Goal: Task Accomplishment & Management: Manage account settings

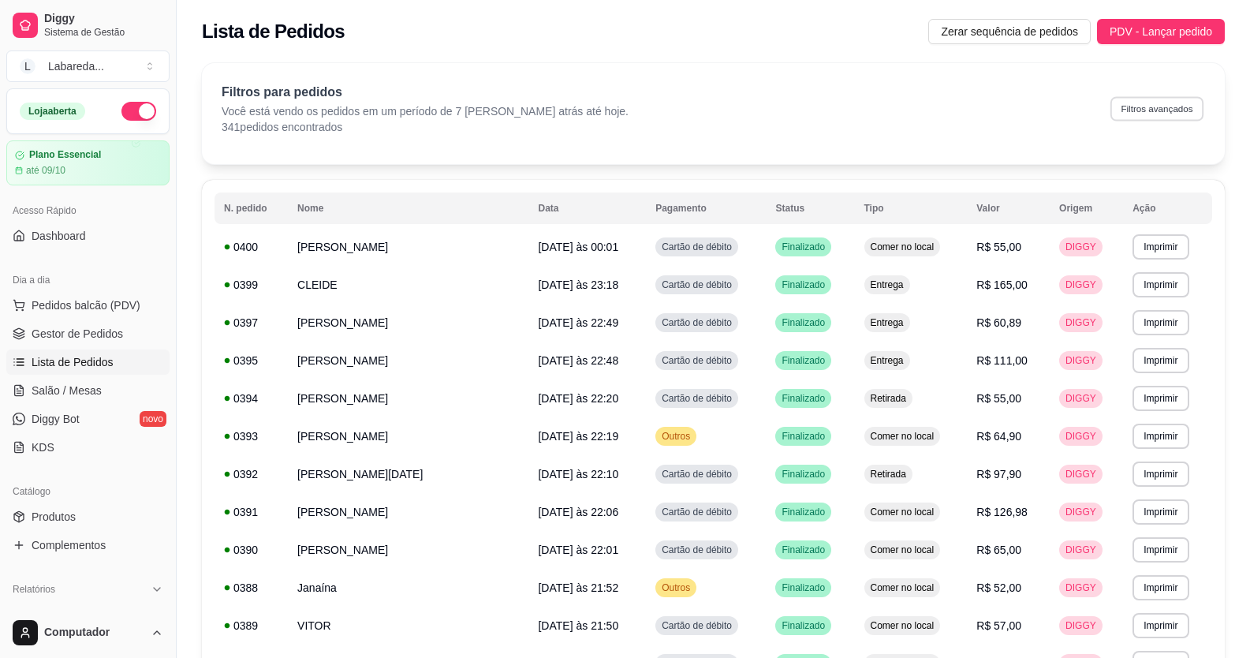
click at [1163, 111] on button "Filtros avançados" at bounding box center [1156, 108] width 93 height 24
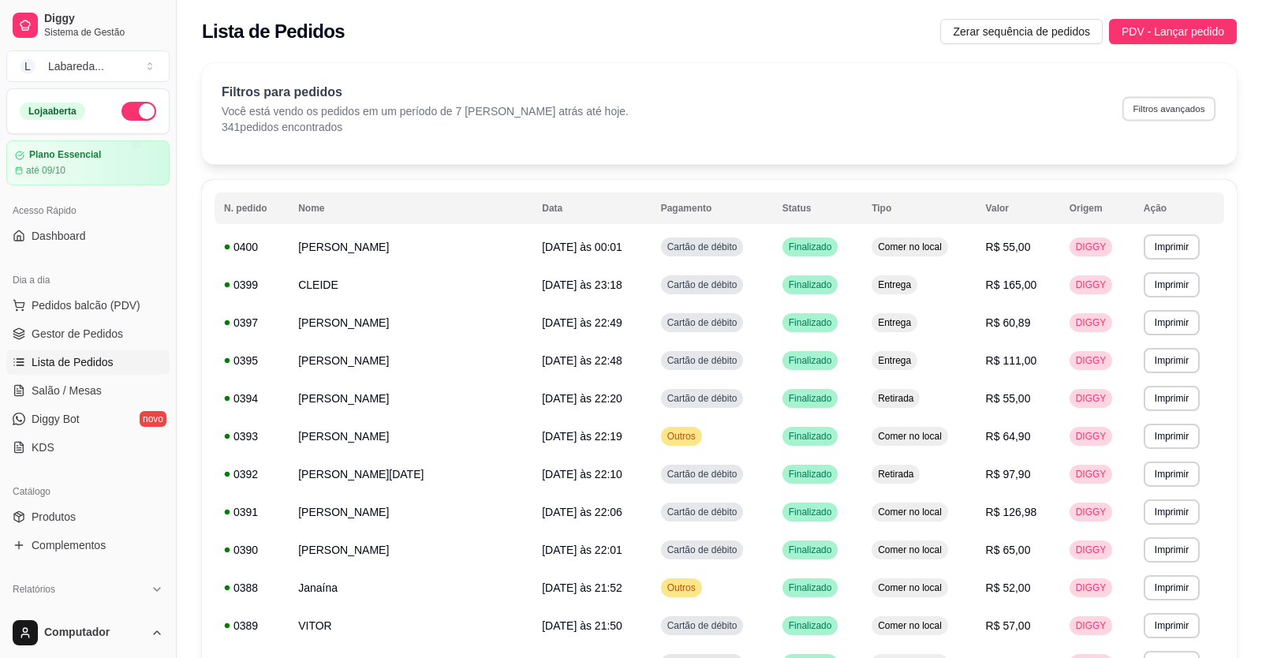
select select "7"
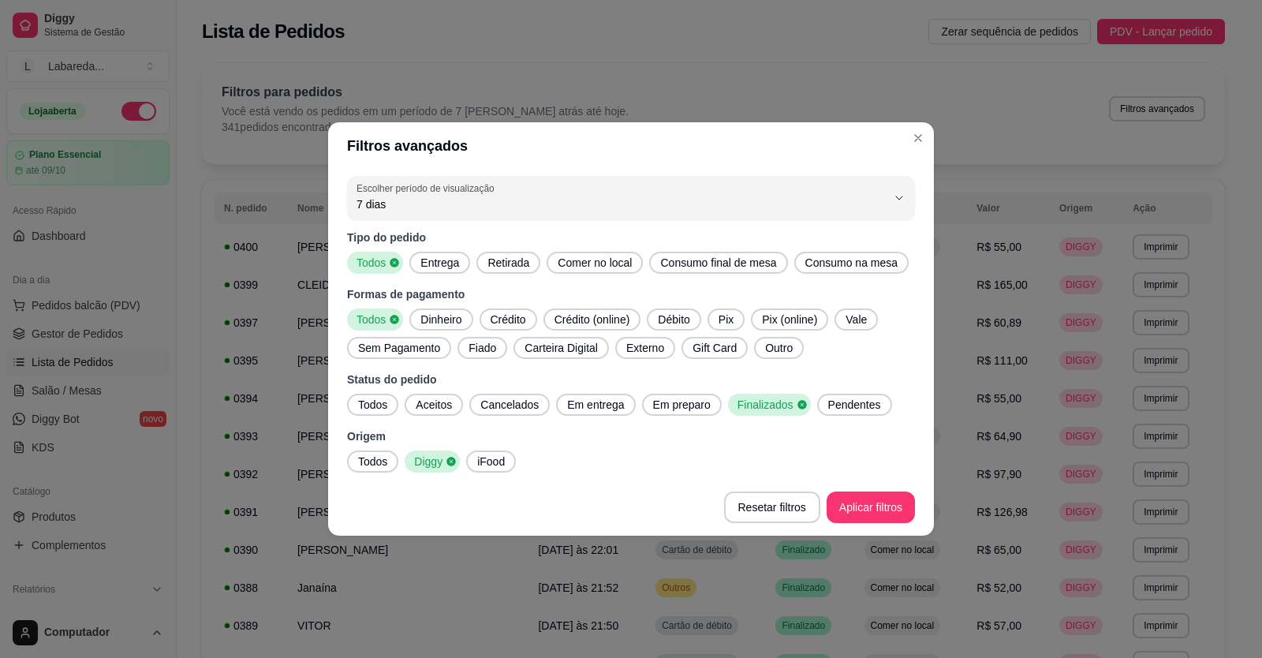
drag, startPoint x: 1046, startPoint y: 172, endPoint x: 795, endPoint y: 327, distance: 295.6
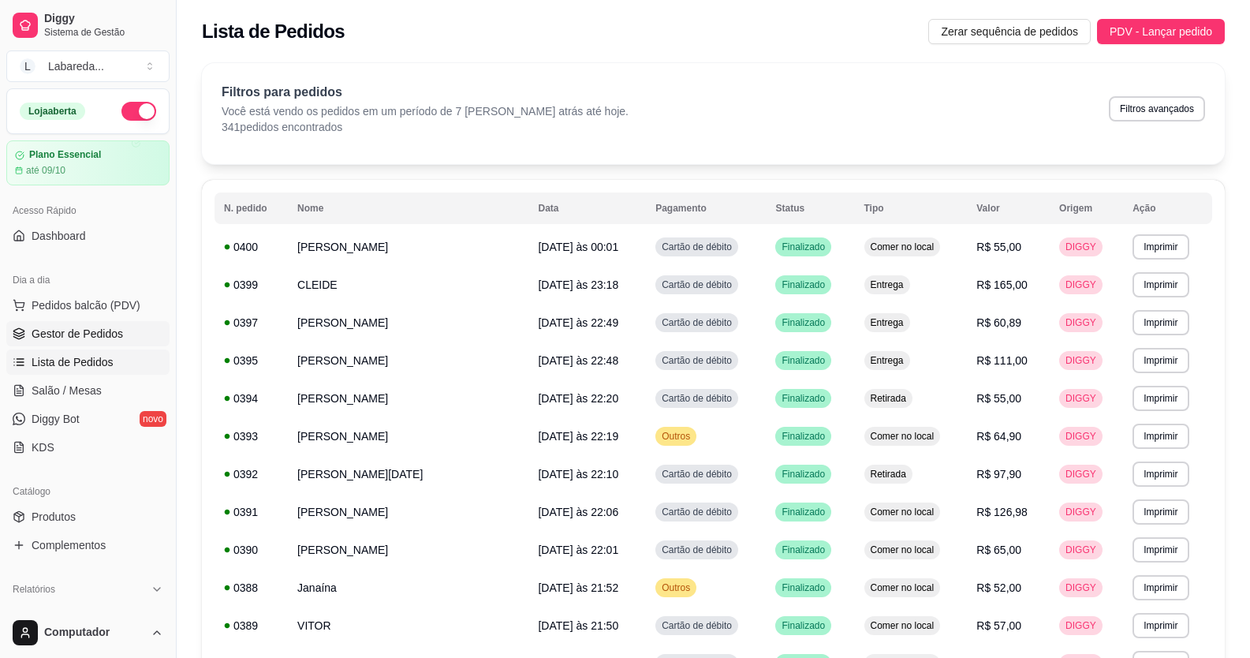
click at [82, 336] on span "Gestor de Pedidos" at bounding box center [77, 334] width 91 height 16
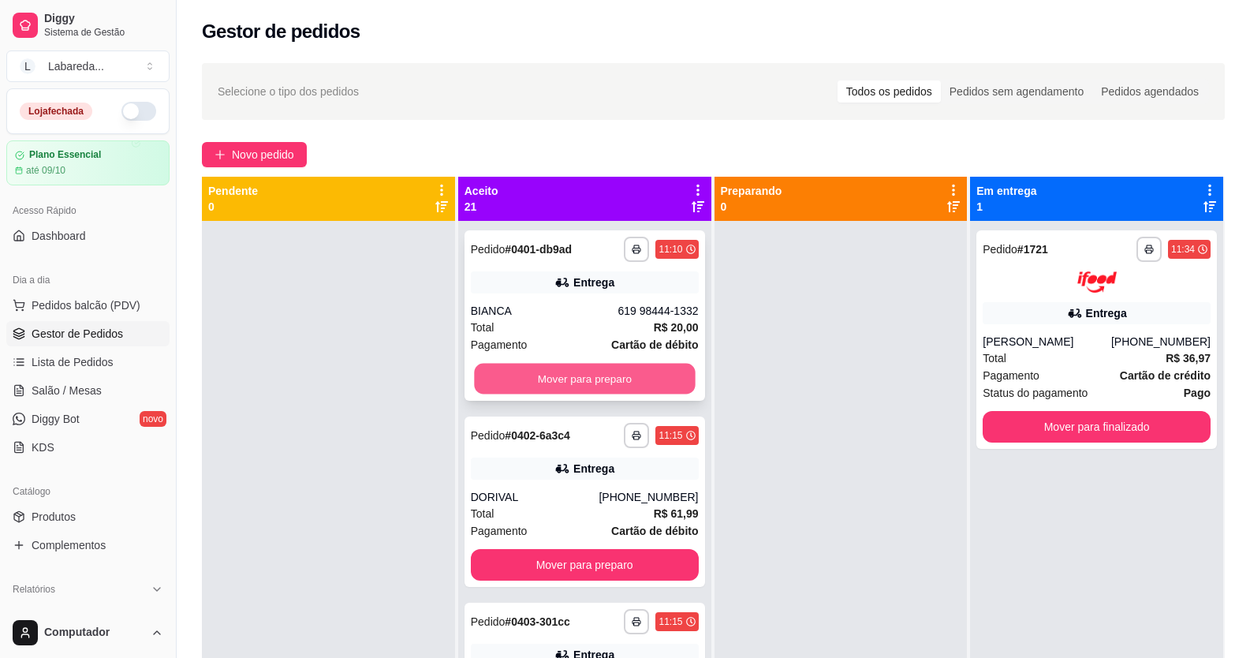
click at [565, 371] on button "Mover para preparo" at bounding box center [584, 379] width 221 height 31
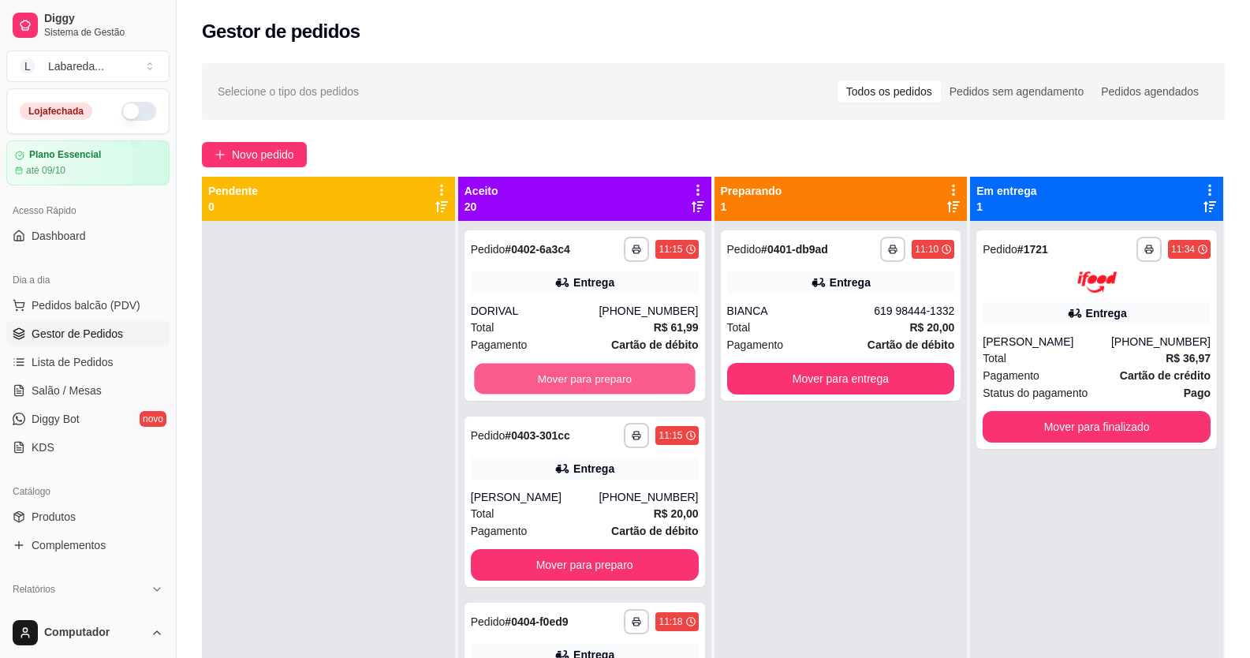
click at [565, 371] on button "Mover para preparo" at bounding box center [584, 379] width 221 height 31
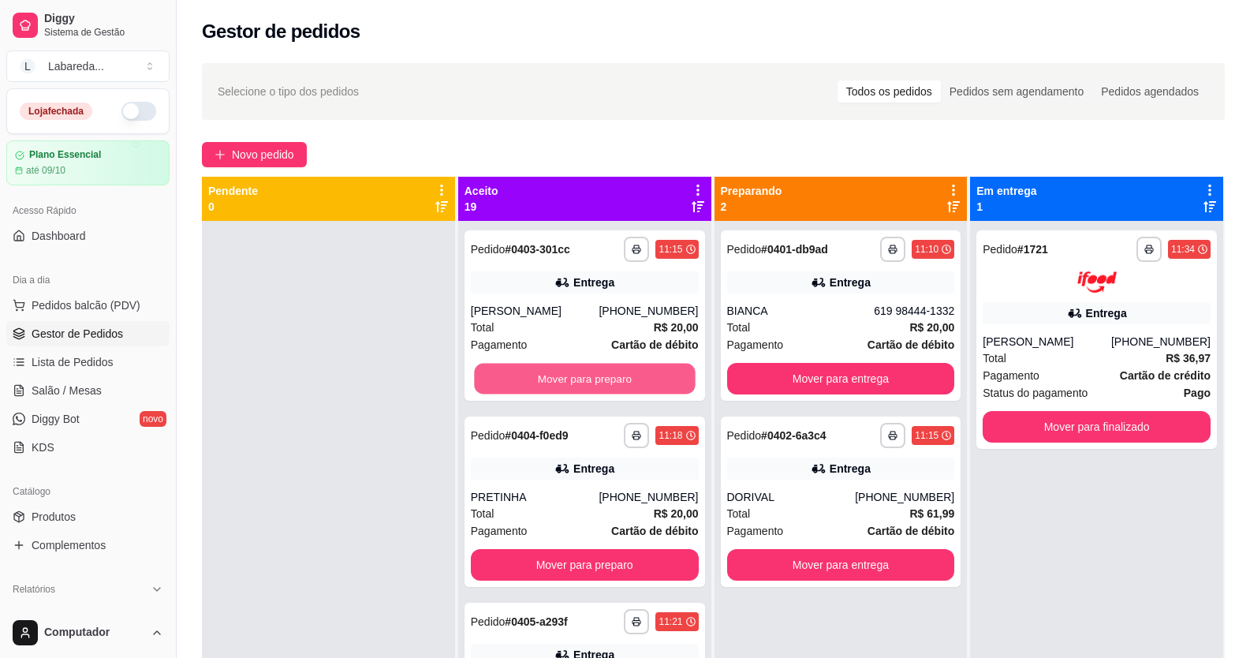
click at [565, 371] on button "Mover para preparo" at bounding box center [584, 379] width 221 height 31
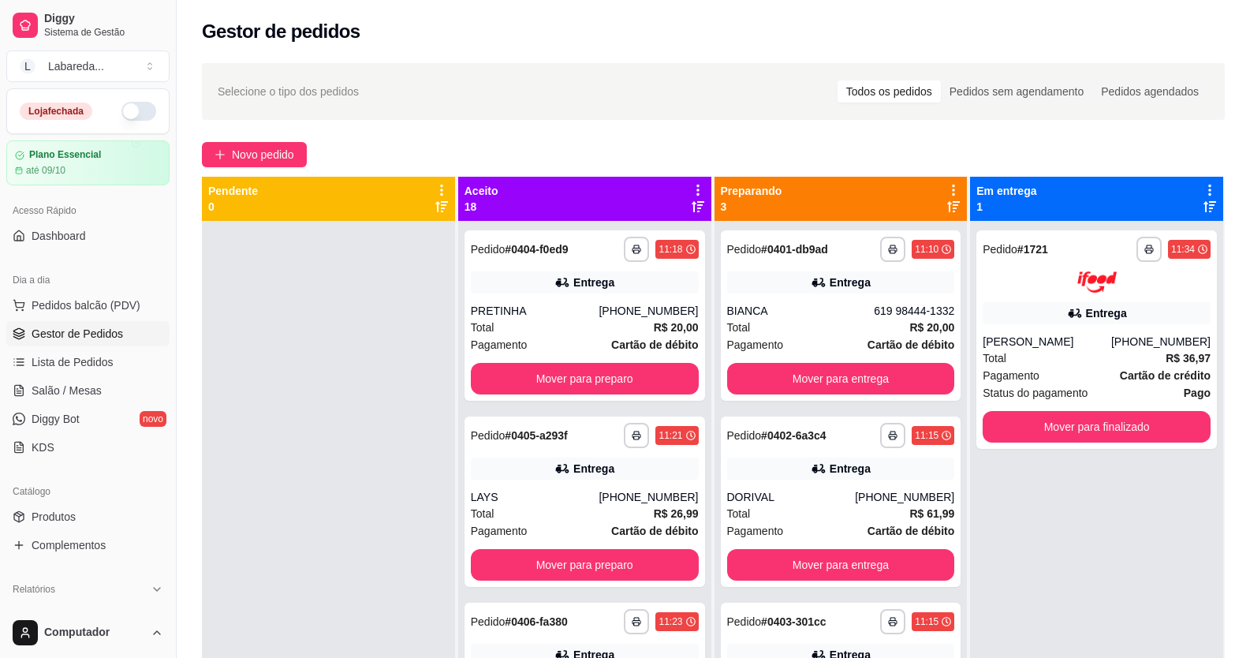
click at [565, 371] on button "Mover para preparo" at bounding box center [585, 379] width 228 height 32
click at [565, 371] on button "Mover para preparo" at bounding box center [584, 379] width 221 height 31
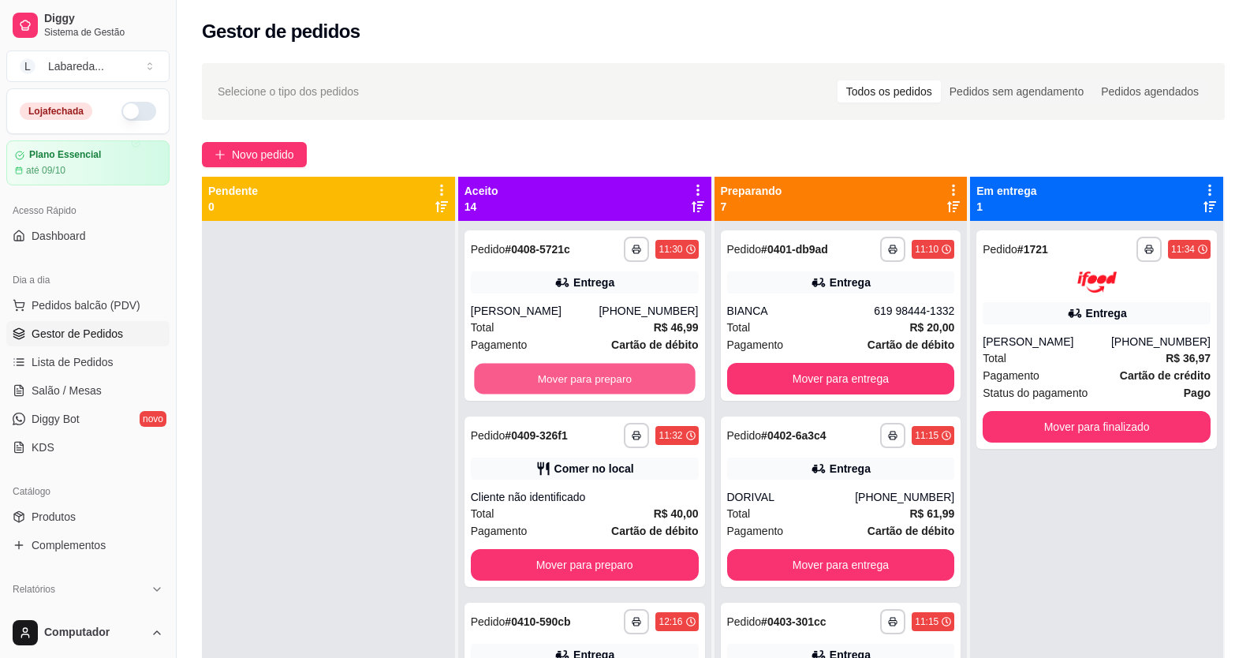
click at [565, 371] on button "Mover para preparo" at bounding box center [584, 379] width 221 height 31
click at [565, 549] on button "Mover para preparo" at bounding box center [585, 565] width 228 height 32
click at [565, 371] on button "Mover para preparo" at bounding box center [584, 379] width 221 height 31
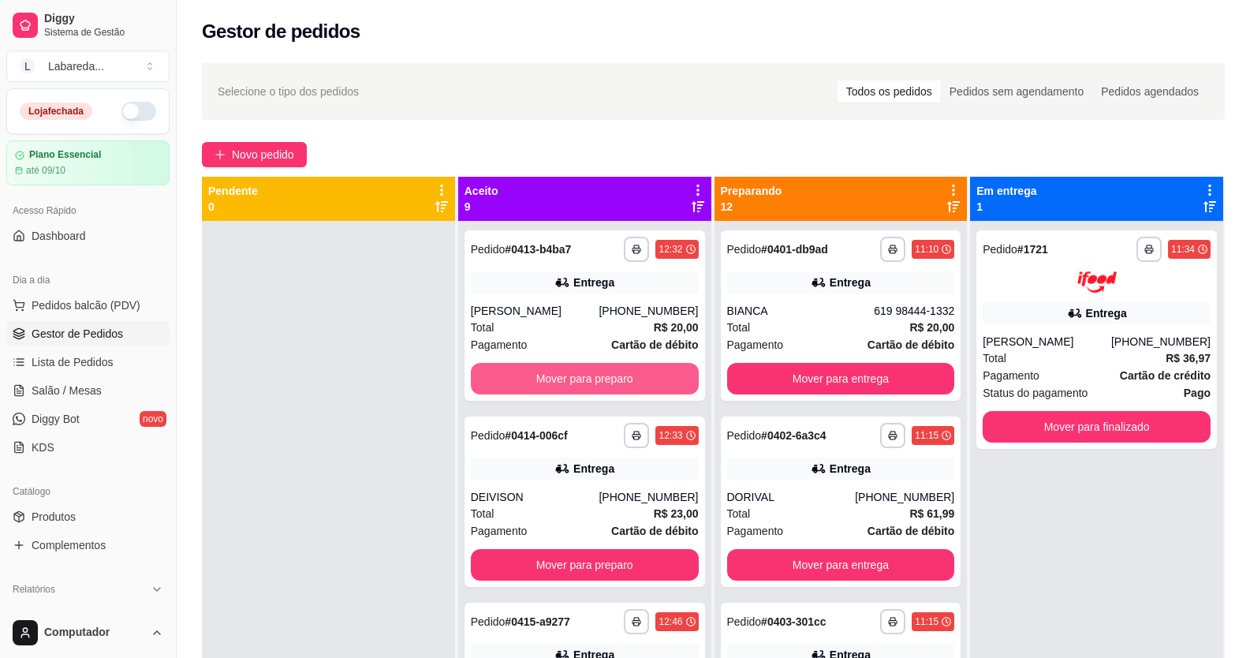
click at [565, 371] on button "Mover para preparo" at bounding box center [585, 379] width 228 height 32
click at [565, 371] on button "Mover para preparo" at bounding box center [584, 379] width 221 height 31
click at [565, 371] on div "Mover para preparo" at bounding box center [585, 379] width 228 height 32
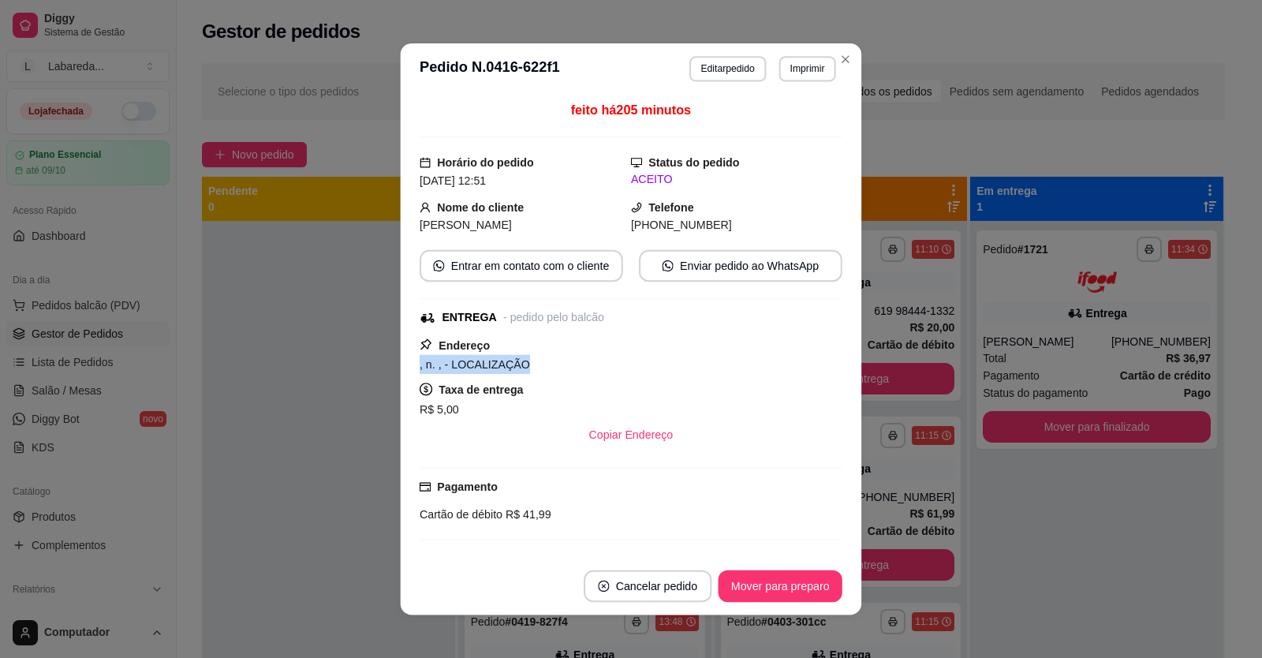
click at [565, 371] on div ", n. , - LOCALIZAÇÃO" at bounding box center [630, 363] width 423 height 19
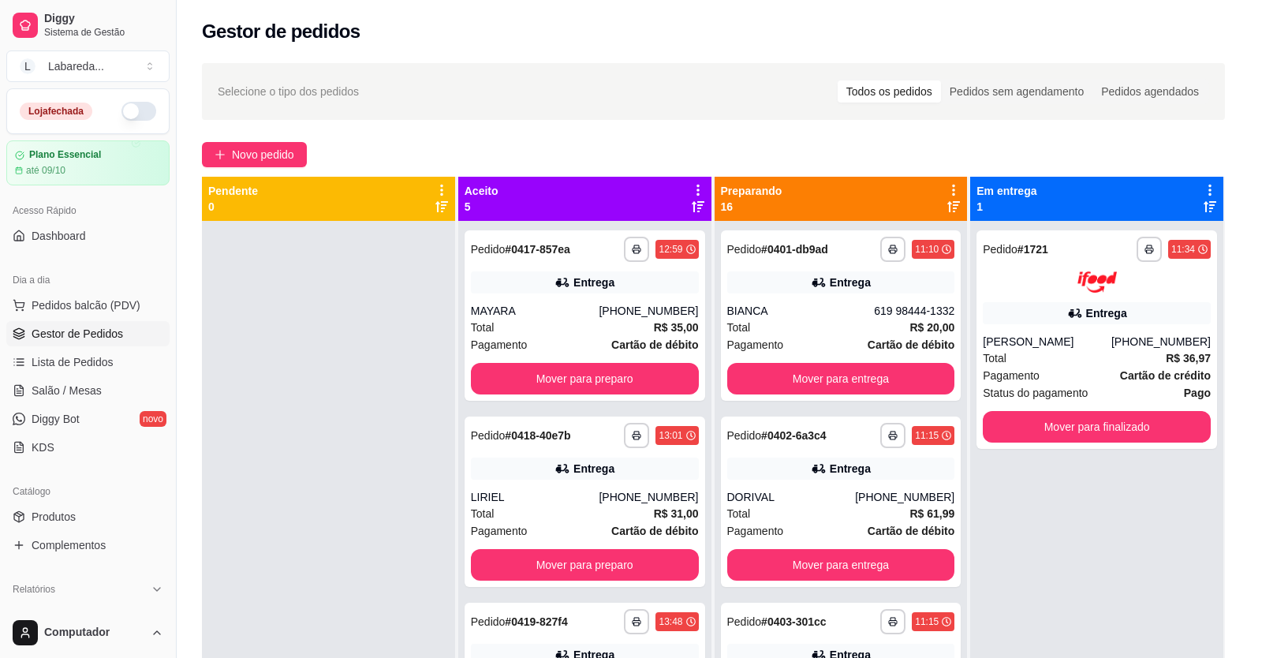
click at [565, 371] on div "feito há 205 minutos Horário do pedido [DATE] 12:51 Status do pedido ACEITO Nom…" at bounding box center [631, 325] width 416 height 443
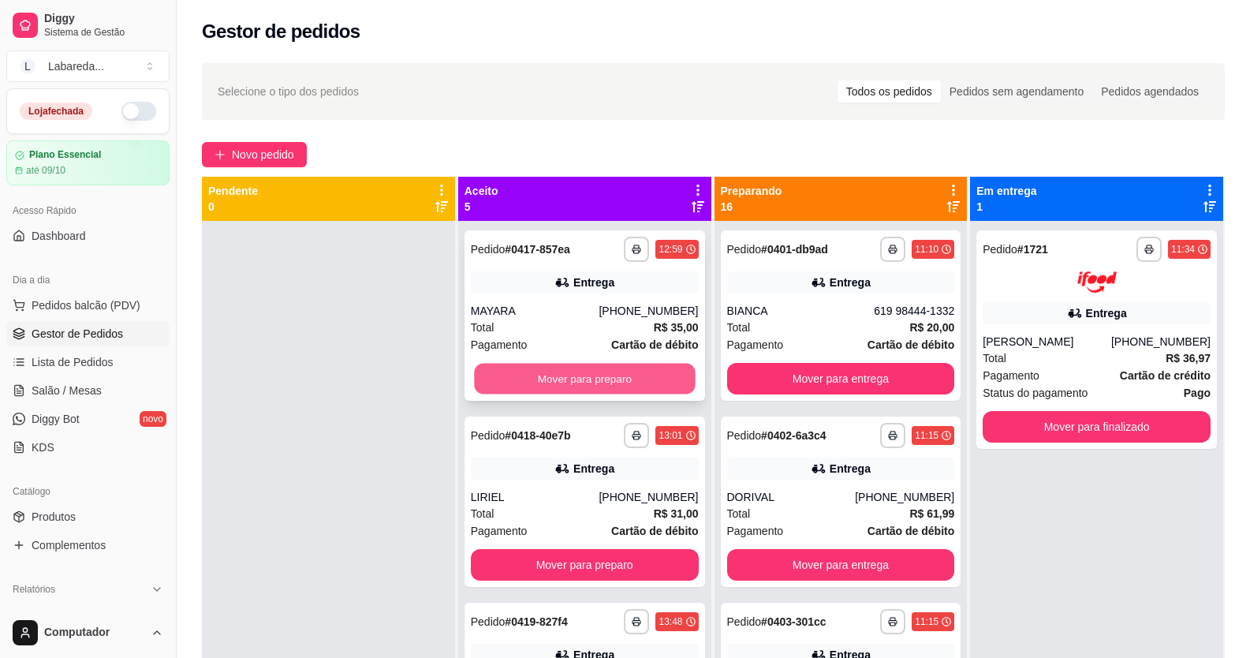
click at [531, 374] on button "Mover para preparo" at bounding box center [584, 379] width 221 height 31
click at [531, 371] on div "Mover para preparo" at bounding box center [585, 379] width 228 height 32
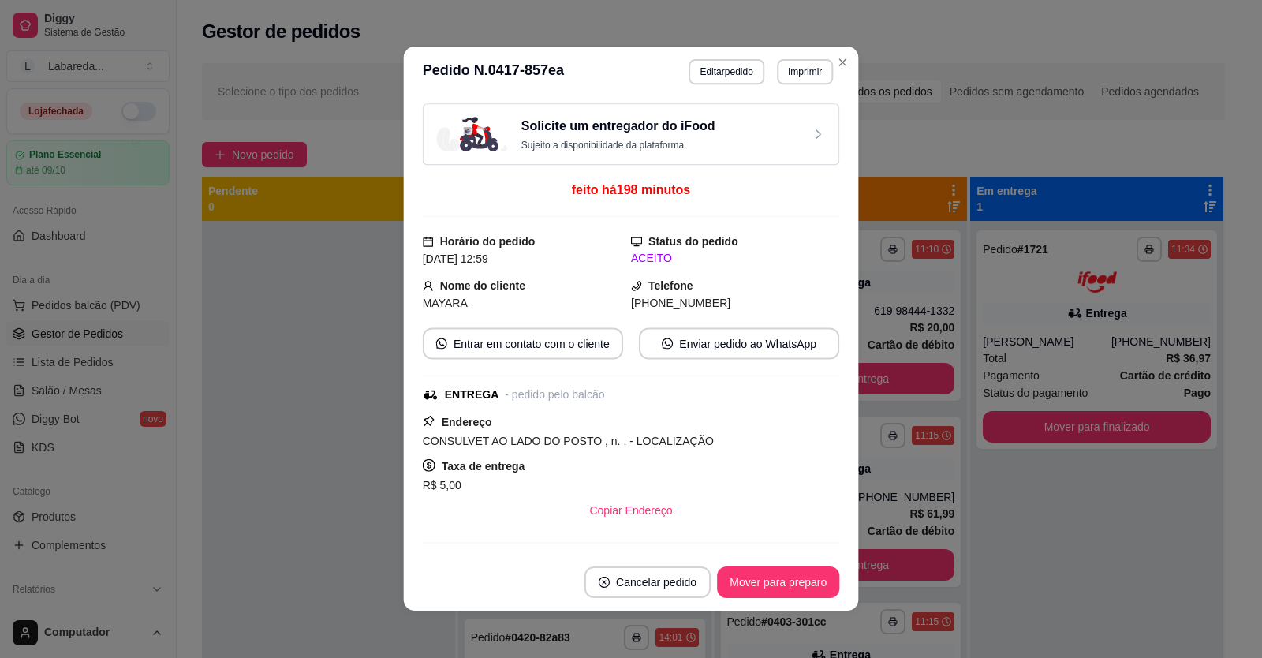
click at [531, 371] on div "Solicite um entregador do iFood Sujeito a disponibilidade da plataforma feito h…" at bounding box center [631, 326] width 417 height 444
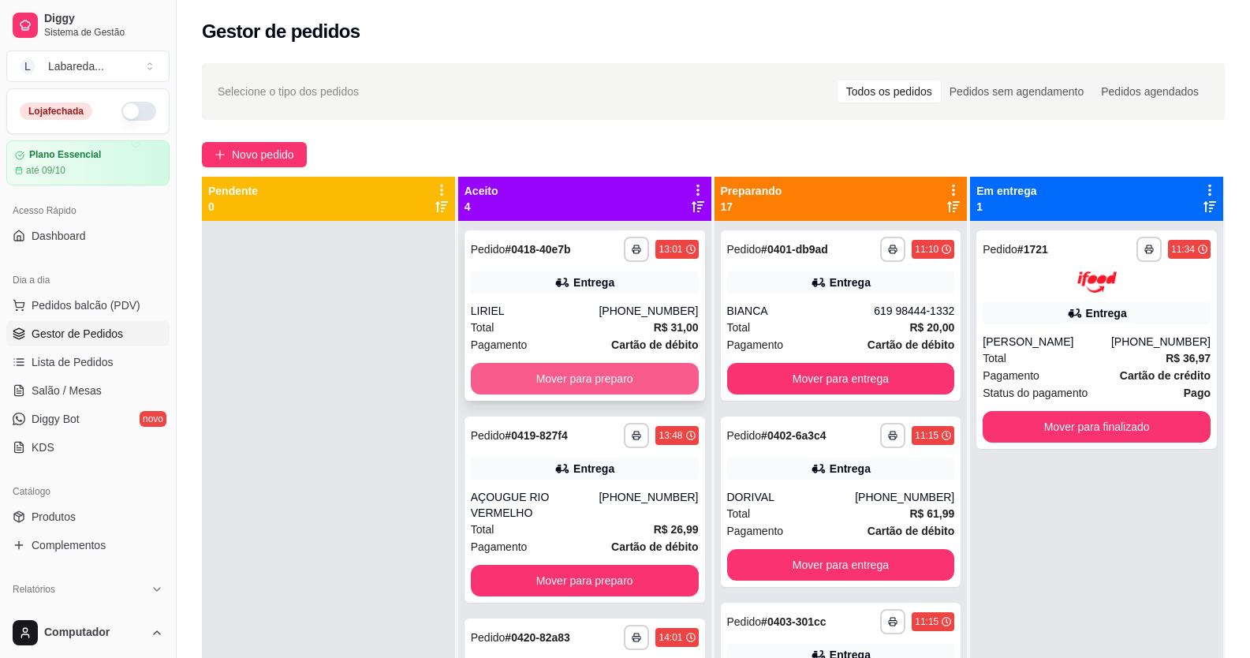
click at [555, 377] on button "Mover para preparo" at bounding box center [585, 379] width 228 height 32
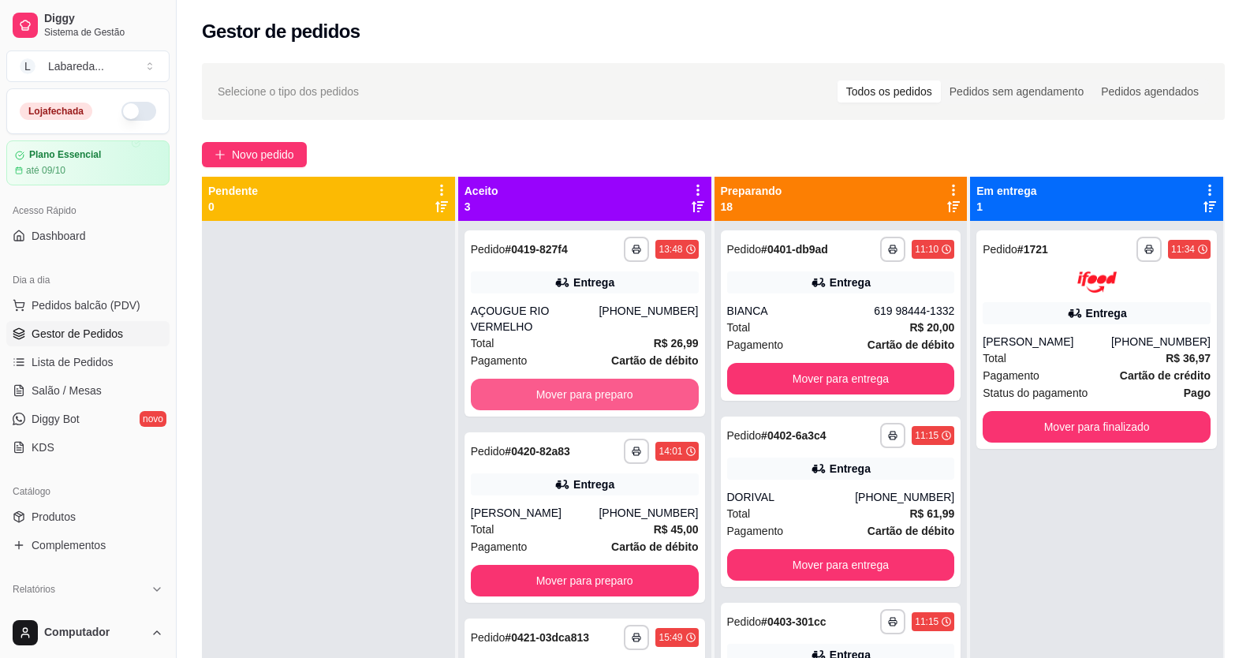
click at [554, 378] on button "Mover para preparo" at bounding box center [585, 394] width 228 height 32
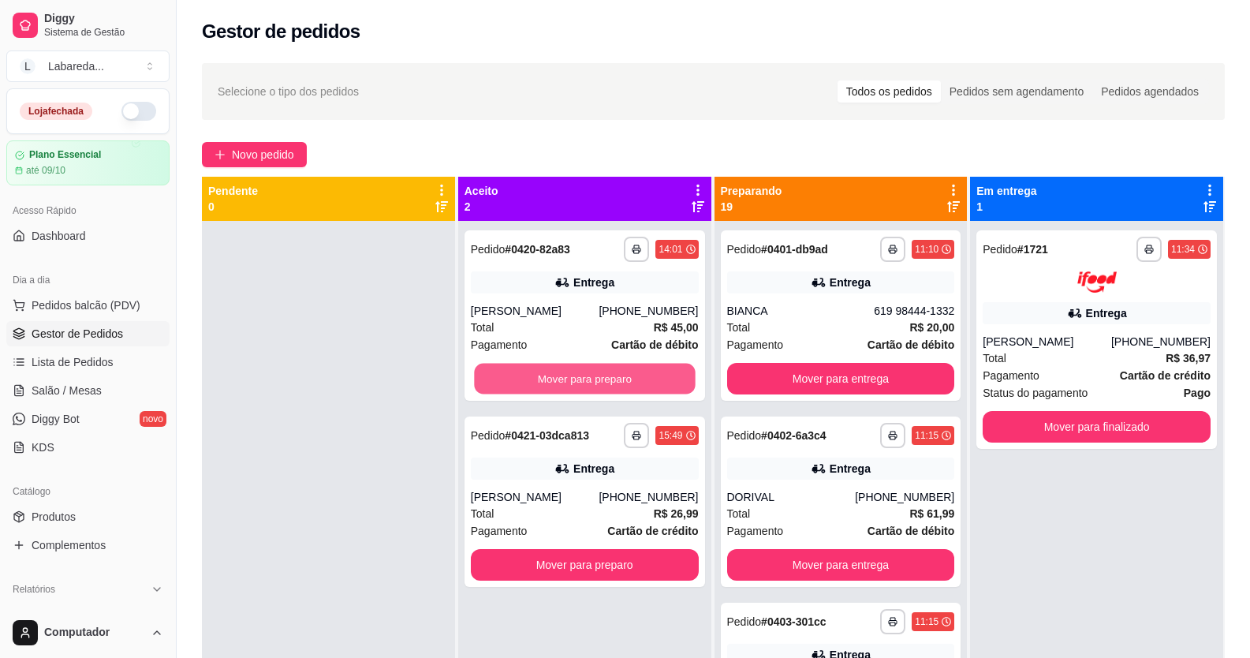
click at [554, 377] on button "Mover para preparo" at bounding box center [584, 379] width 221 height 31
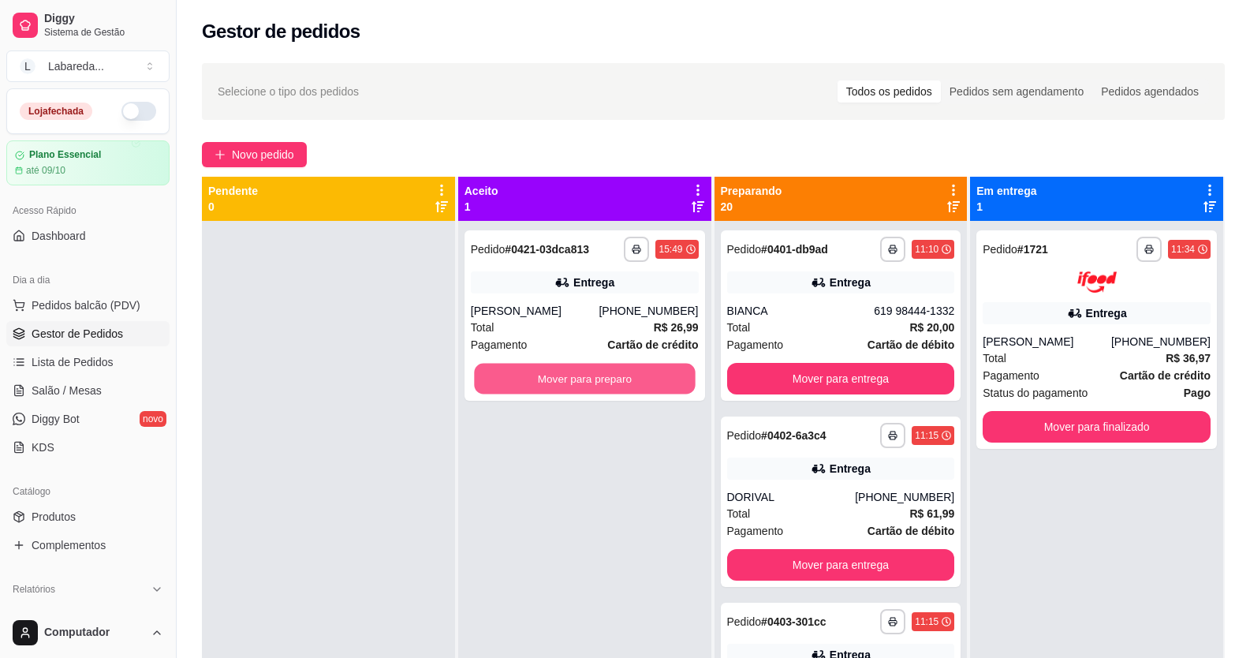
click at [554, 377] on button "Mover para preparo" at bounding box center [584, 379] width 221 height 31
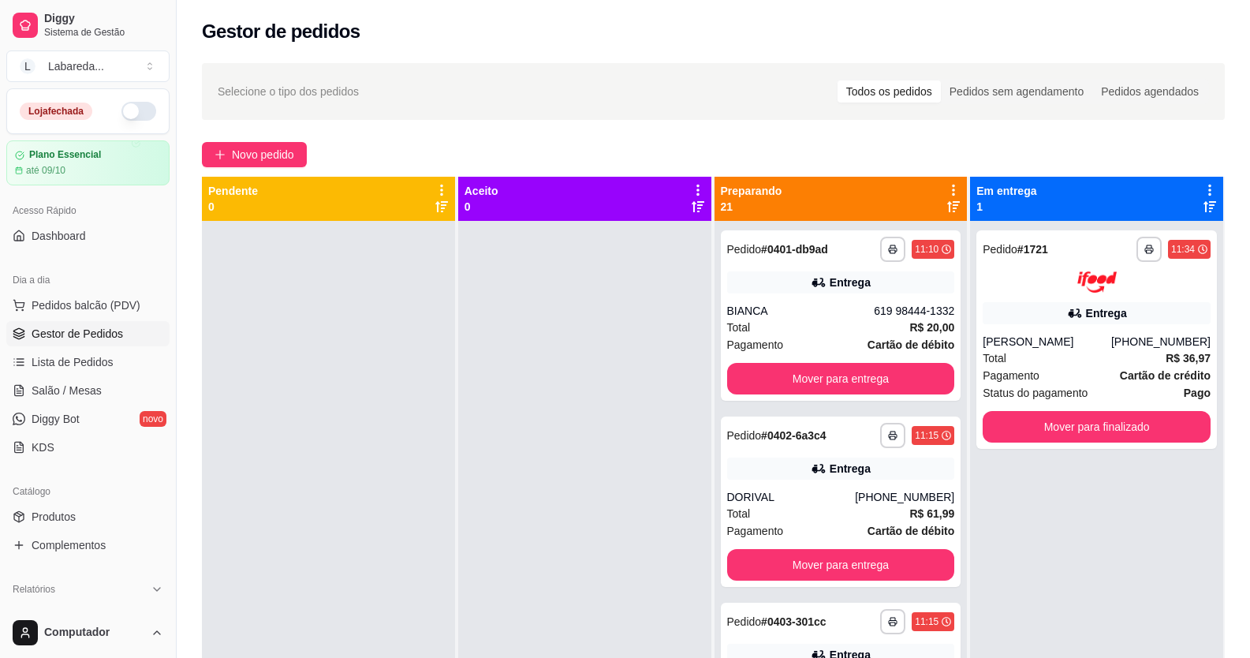
click at [554, 377] on div at bounding box center [584, 550] width 253 height 658
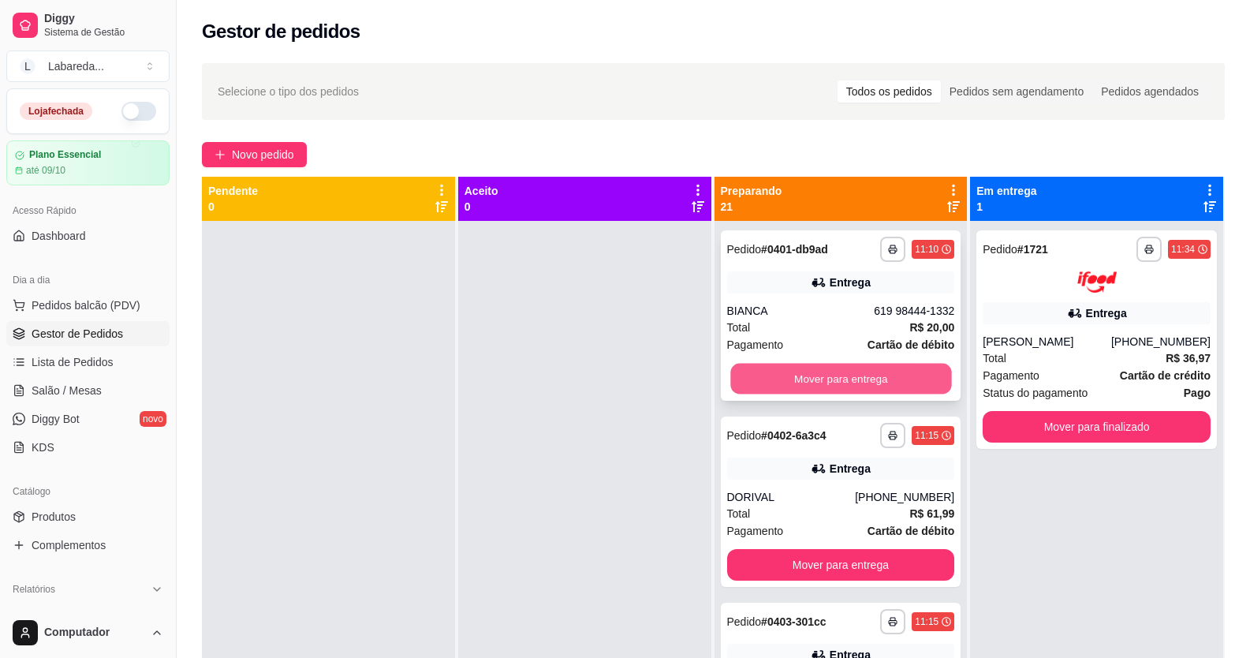
click at [772, 376] on button "Mover para entrega" at bounding box center [840, 379] width 221 height 31
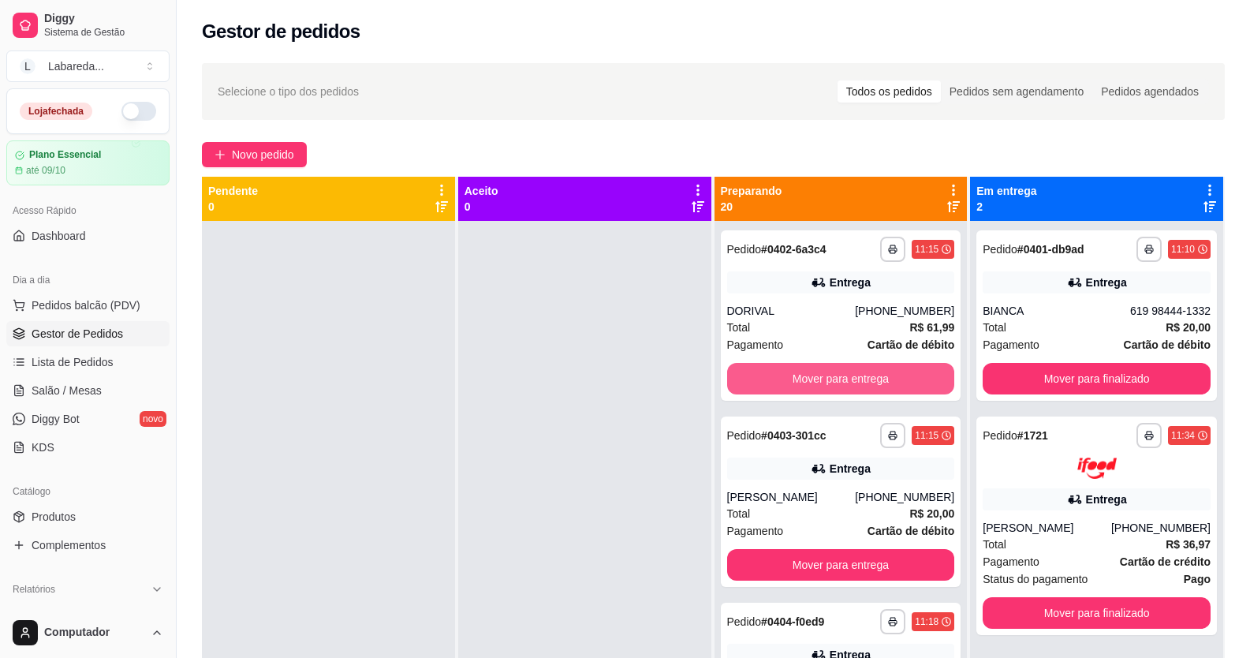
click at [772, 376] on button "Mover para entrega" at bounding box center [841, 379] width 228 height 32
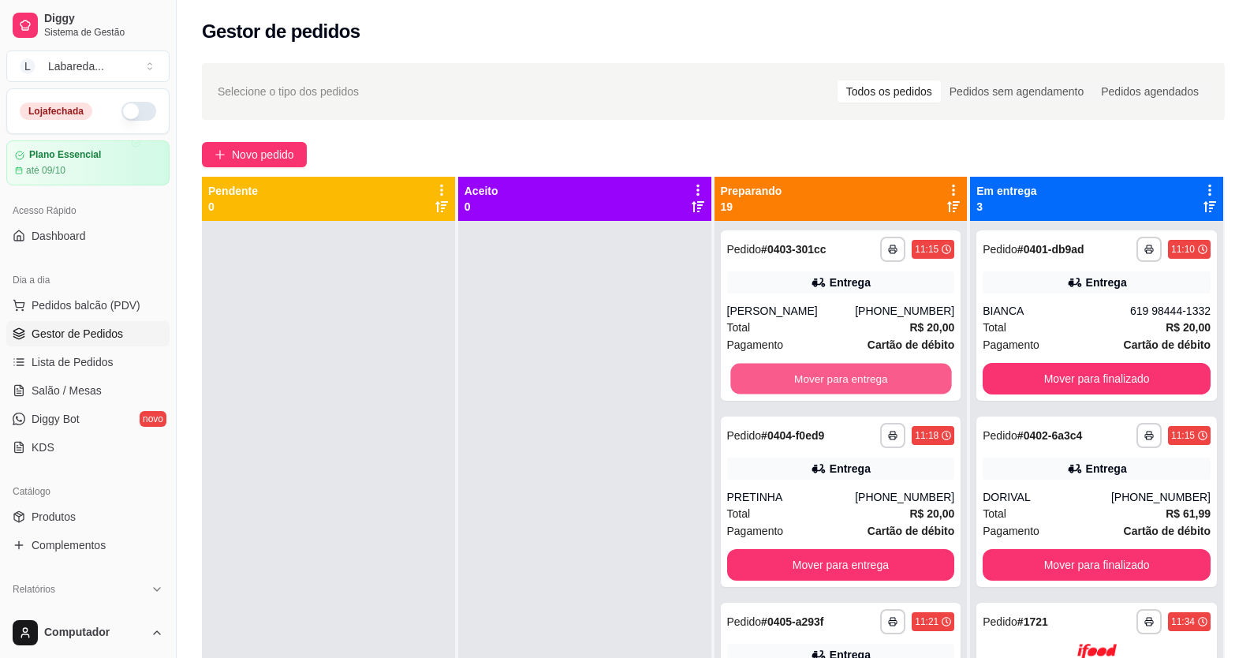
click at [772, 376] on button "Mover para entrega" at bounding box center [840, 379] width 221 height 31
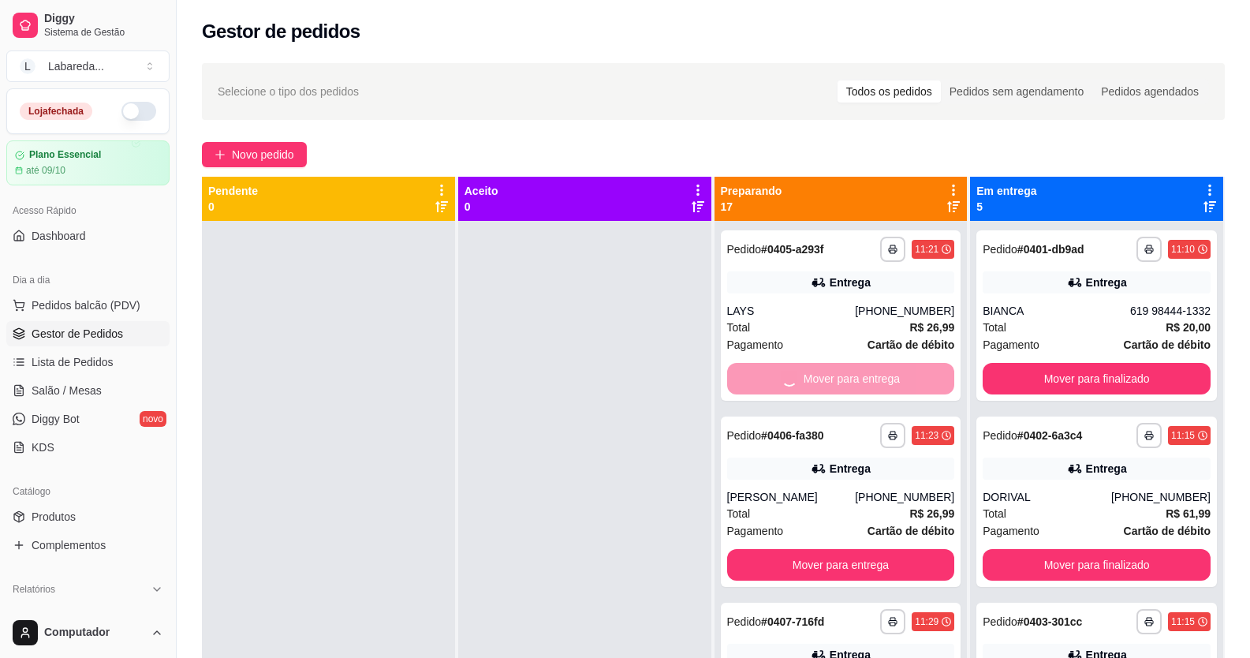
click at [772, 549] on button "Mover para entrega" at bounding box center [841, 565] width 228 height 32
click at [772, 376] on button "Mover para entrega" at bounding box center [841, 379] width 228 height 32
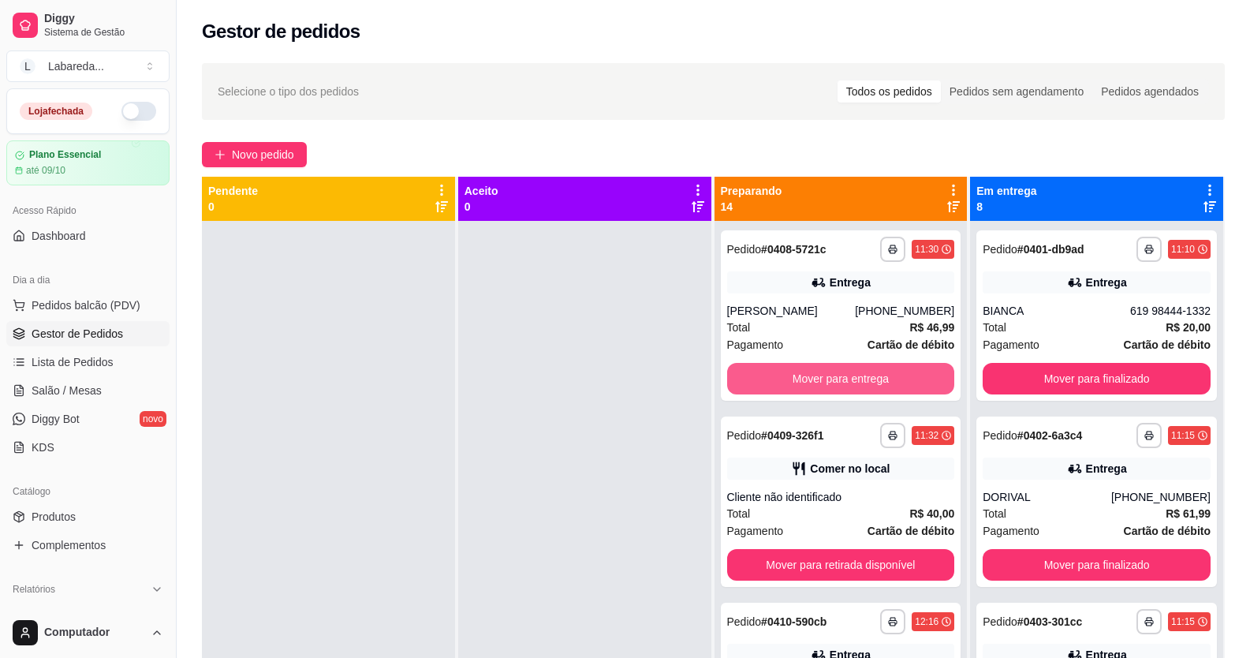
click at [772, 376] on button "Mover para entrega" at bounding box center [841, 379] width 228 height 32
click at [772, 376] on button "Mover para retirada disponível" at bounding box center [841, 379] width 228 height 32
click at [772, 376] on button "Mover para entrega" at bounding box center [841, 379] width 228 height 32
click at [772, 376] on button "Mover para entrega" at bounding box center [840, 379] width 221 height 31
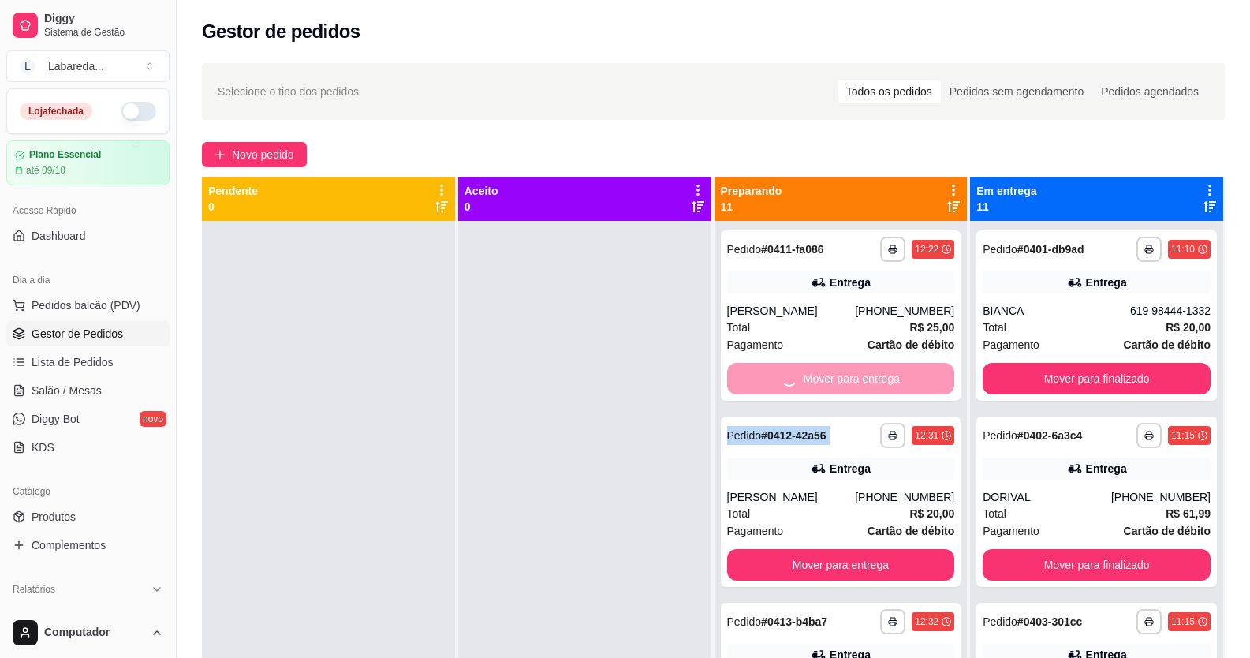
click at [772, 376] on div "Mover para entrega" at bounding box center [841, 379] width 228 height 32
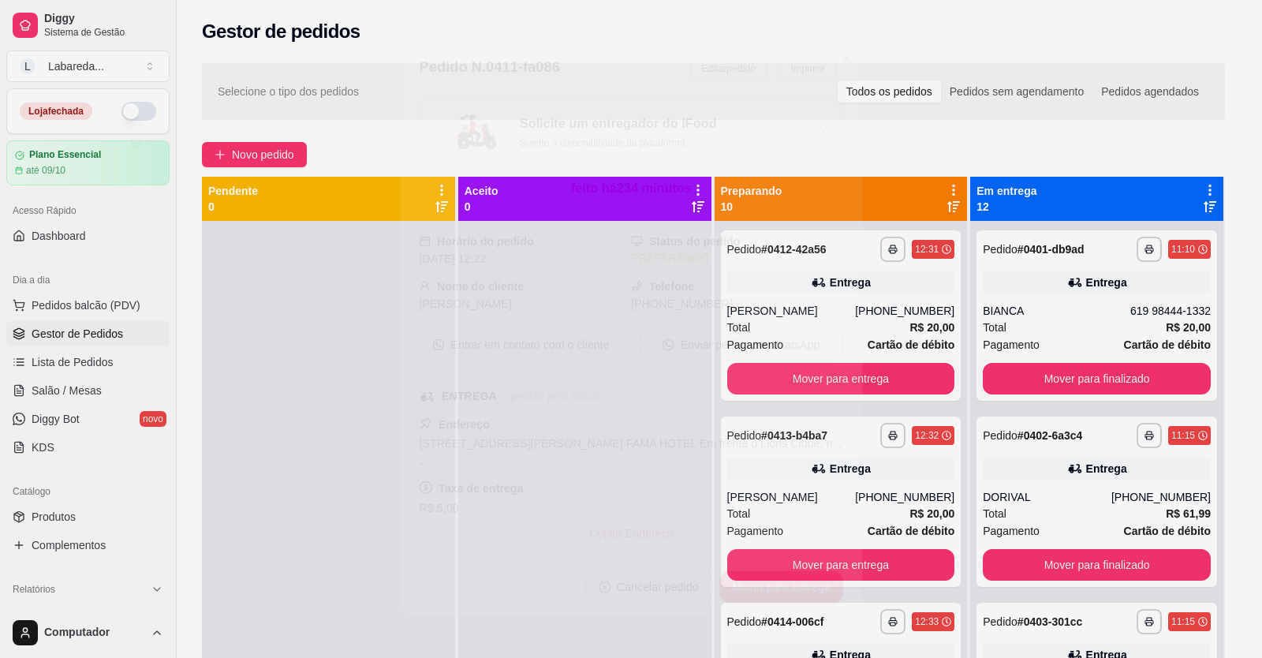
click at [772, 376] on div at bounding box center [630, 377] width 423 height 2
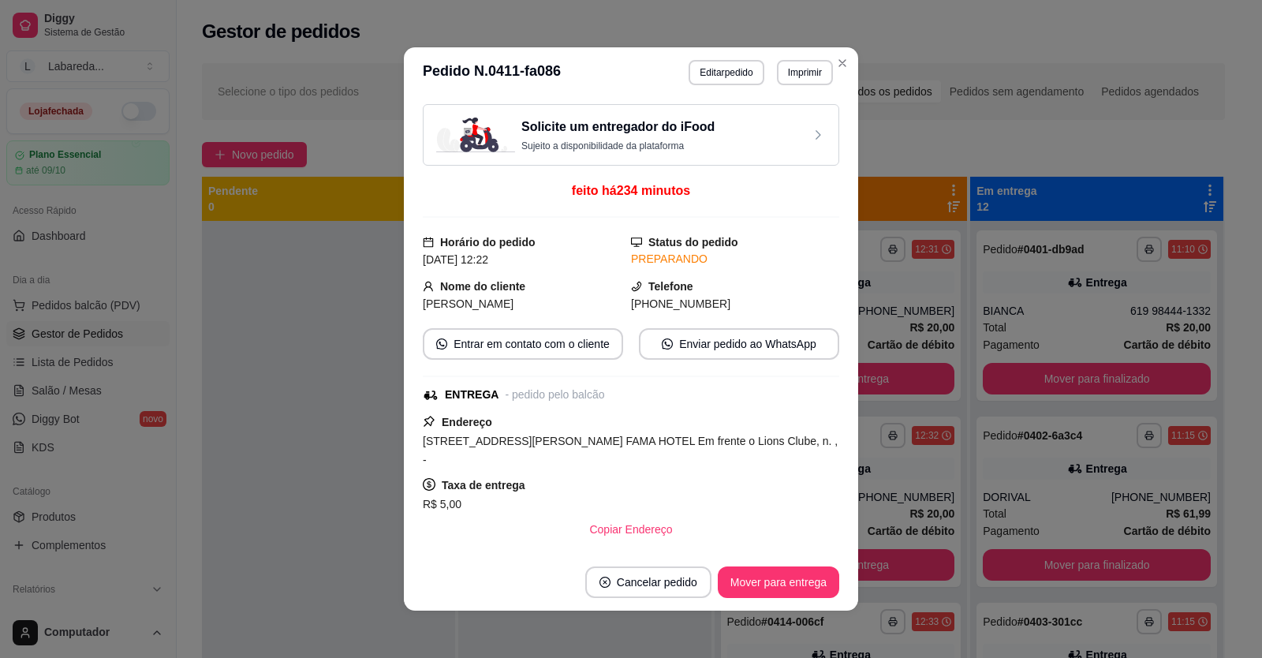
click at [772, 376] on div at bounding box center [631, 376] width 416 height 2
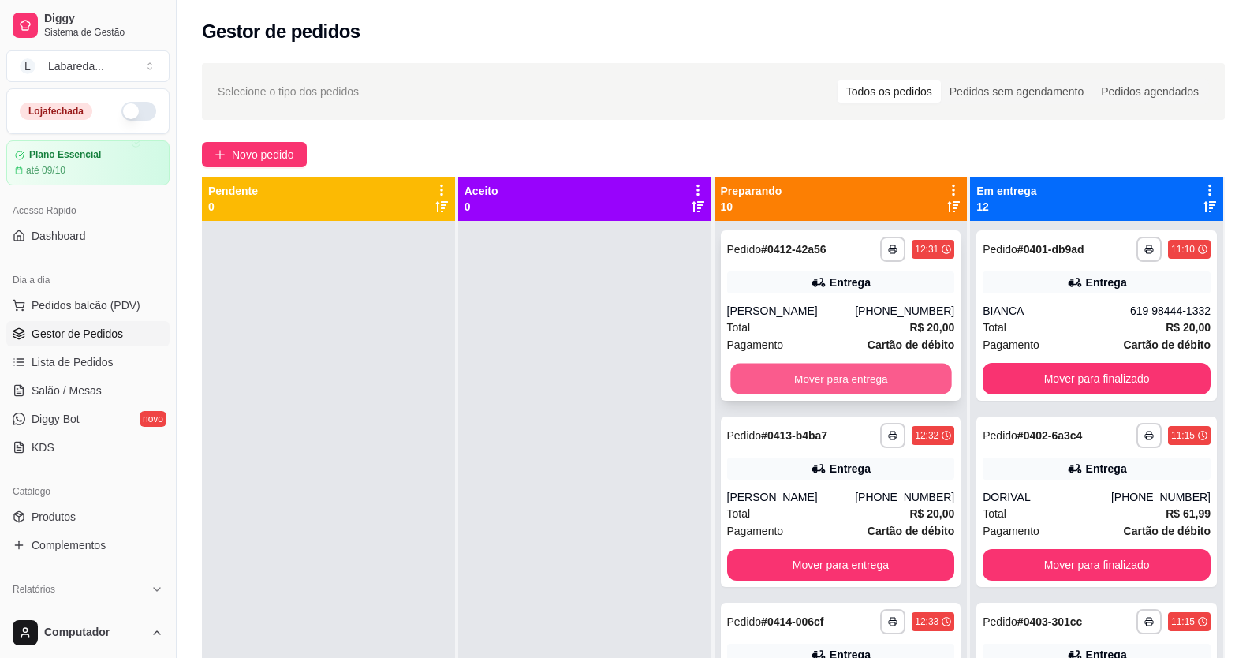
click at [805, 375] on button "Mover para entrega" at bounding box center [840, 379] width 221 height 31
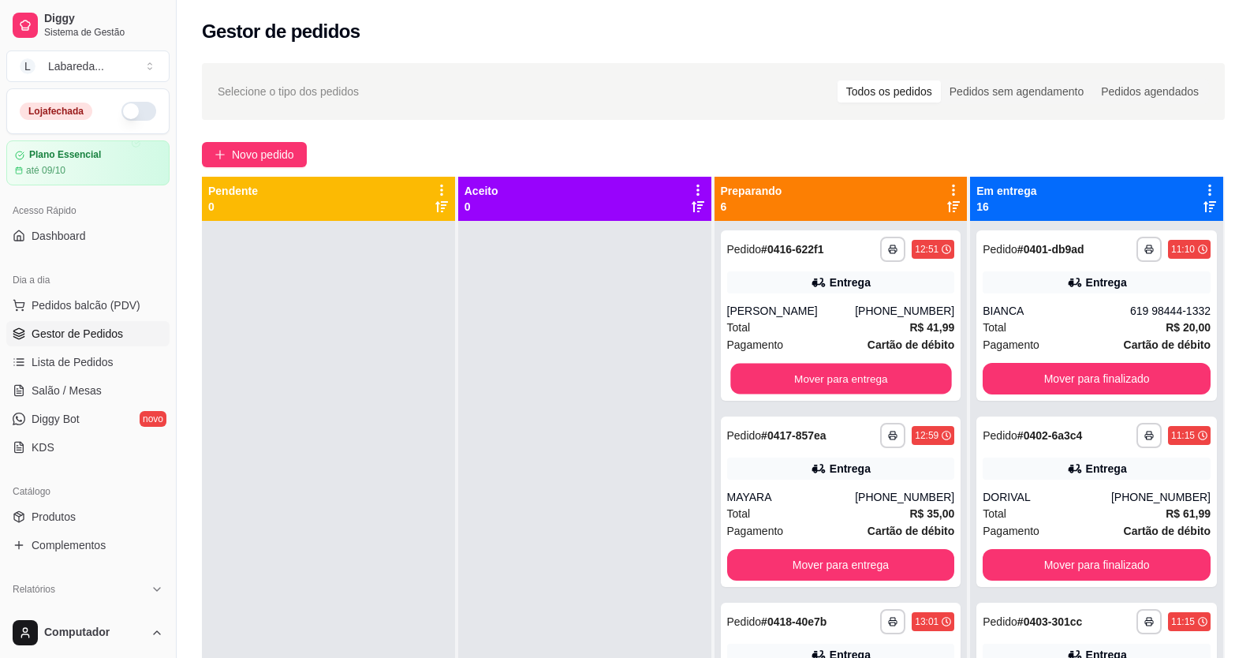
click at [805, 375] on button "Mover para entrega" at bounding box center [840, 379] width 221 height 31
click at [805, 375] on div "Mover para entrega" at bounding box center [841, 379] width 228 height 32
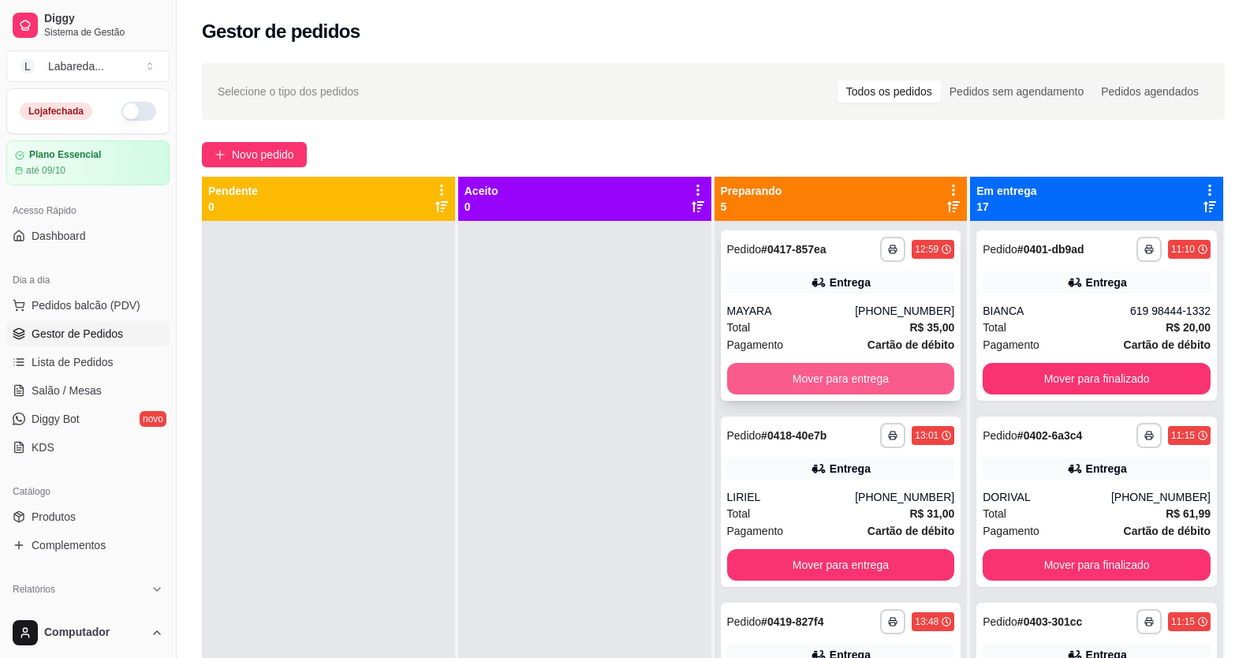
click at [831, 375] on button "Mover para entrega" at bounding box center [841, 379] width 228 height 32
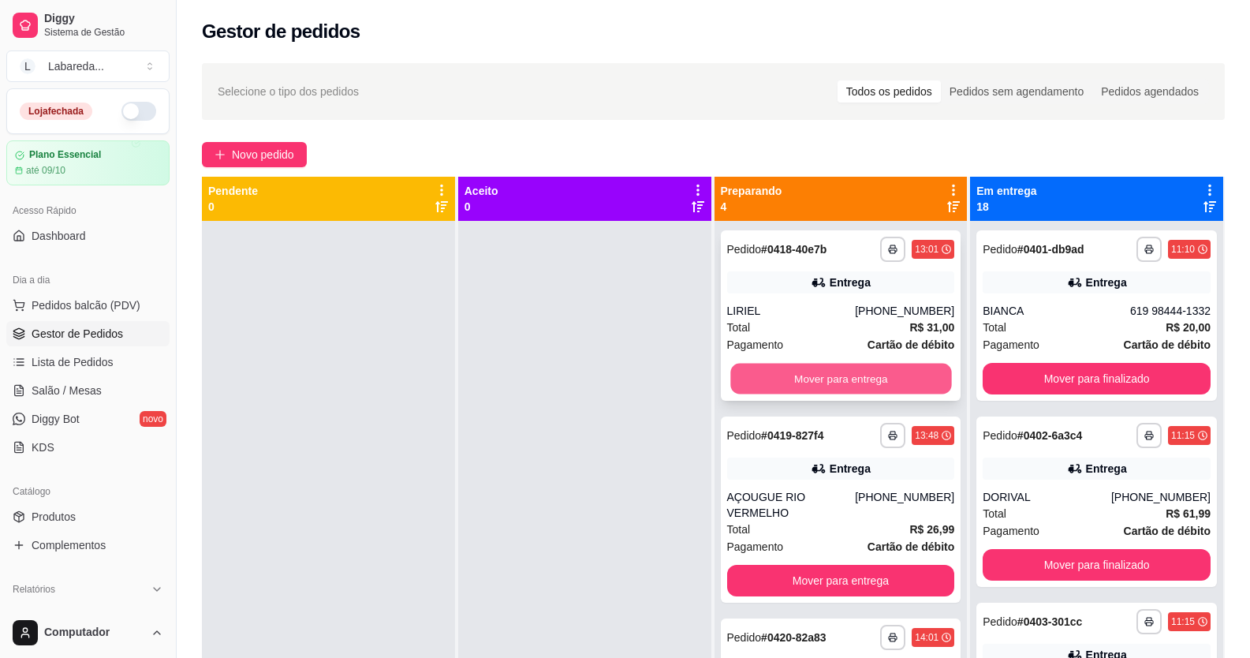
click at [830, 375] on button "Mover para entrega" at bounding box center [840, 379] width 221 height 31
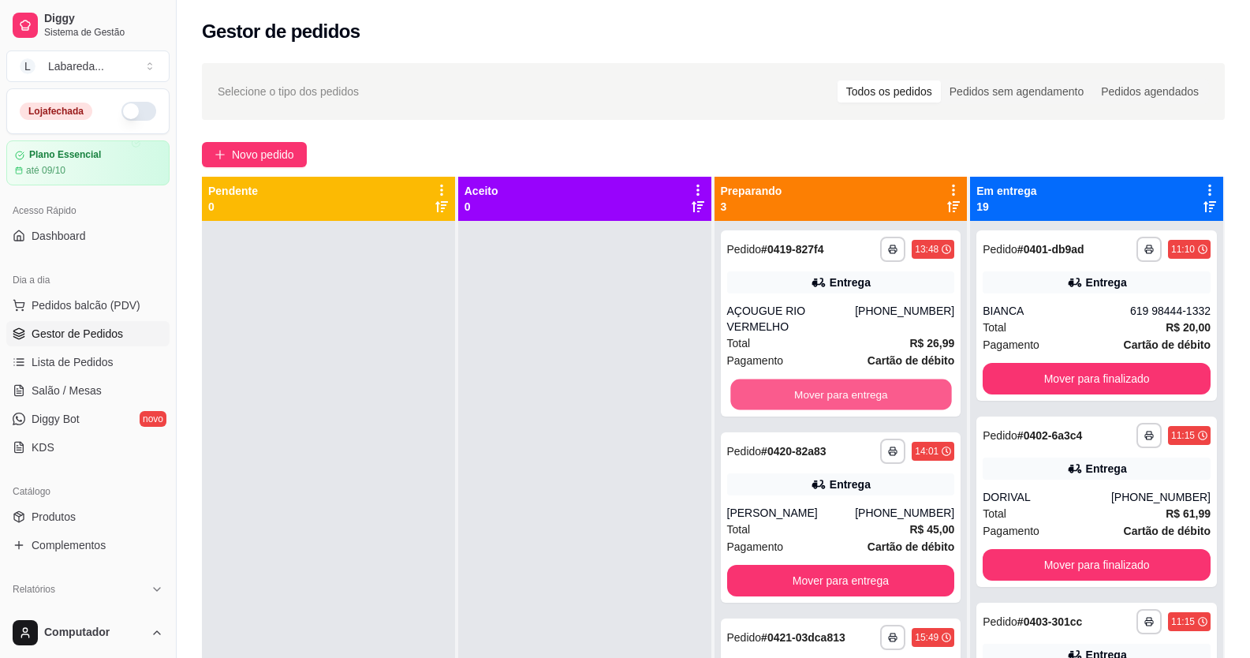
click at [826, 379] on button "Mover para entrega" at bounding box center [840, 394] width 221 height 31
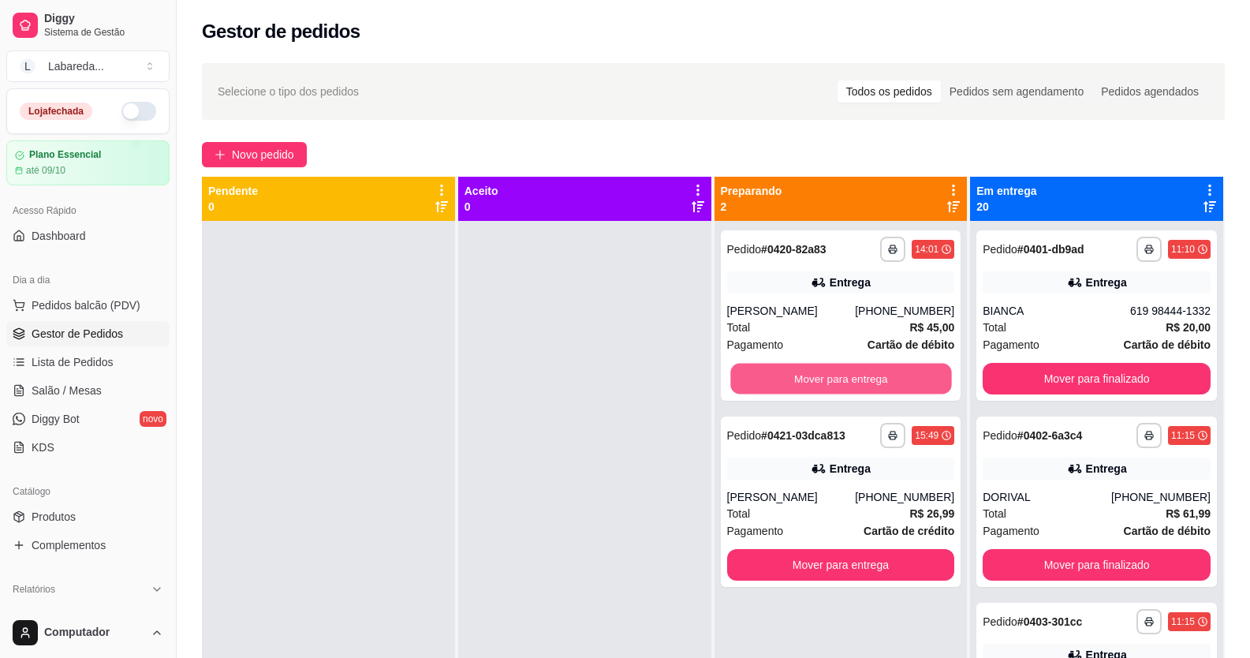
click at [826, 372] on button "Mover para entrega" at bounding box center [840, 379] width 221 height 31
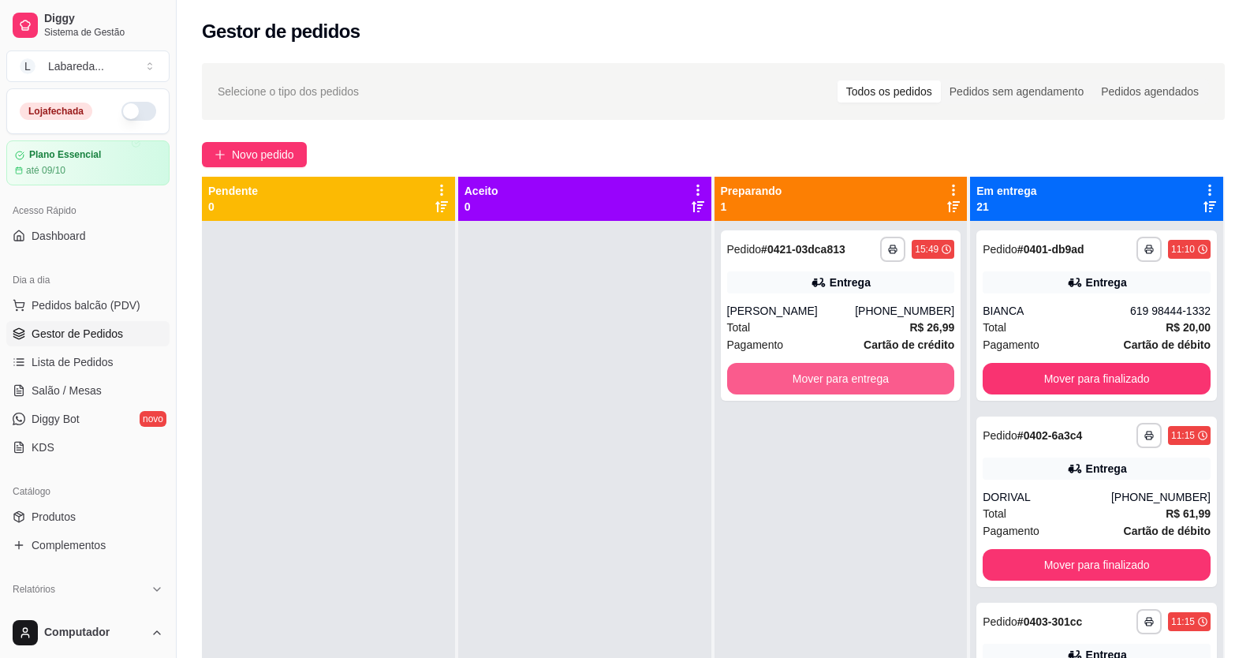
click at [826, 372] on button "Mover para entrega" at bounding box center [841, 379] width 228 height 32
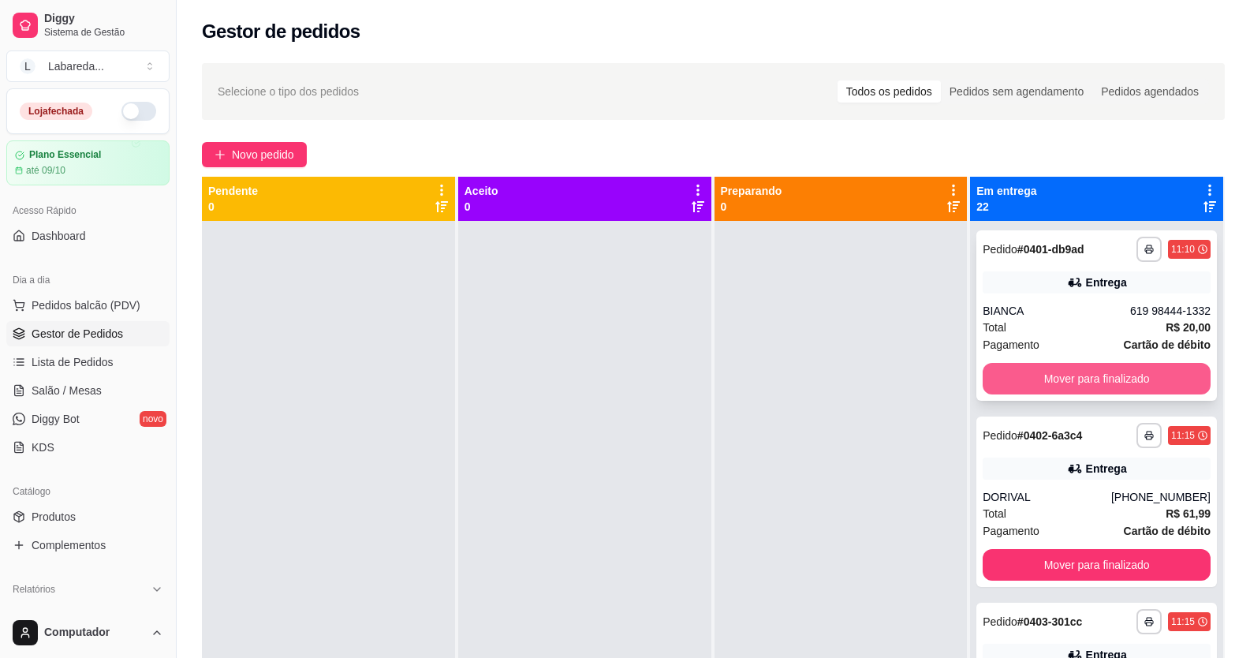
click at [1027, 367] on button "Mover para finalizado" at bounding box center [1096, 379] width 228 height 32
click at [1027, 367] on button "Mover para finalizado" at bounding box center [1096, 379] width 221 height 31
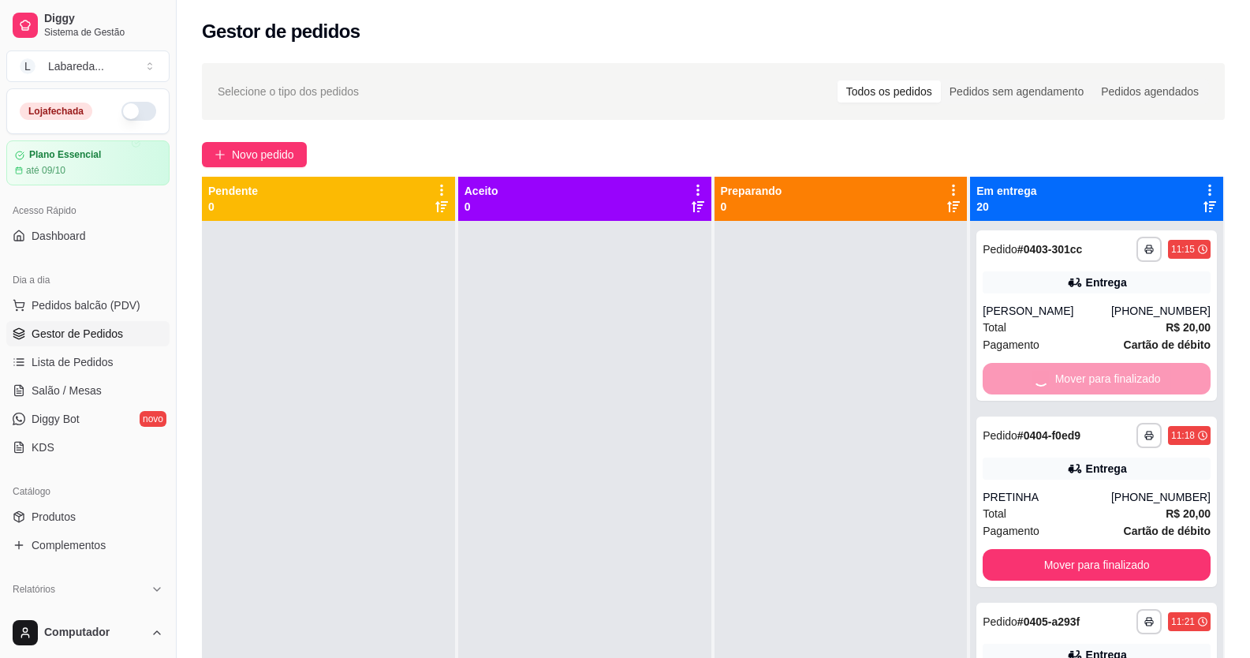
click at [1027, 549] on button "Mover para finalizado" at bounding box center [1096, 565] width 228 height 32
click at [1027, 367] on button "Mover para finalizado" at bounding box center [1096, 379] width 221 height 31
click at [1027, 367] on button "Mover para finalizado" at bounding box center [1096, 379] width 228 height 32
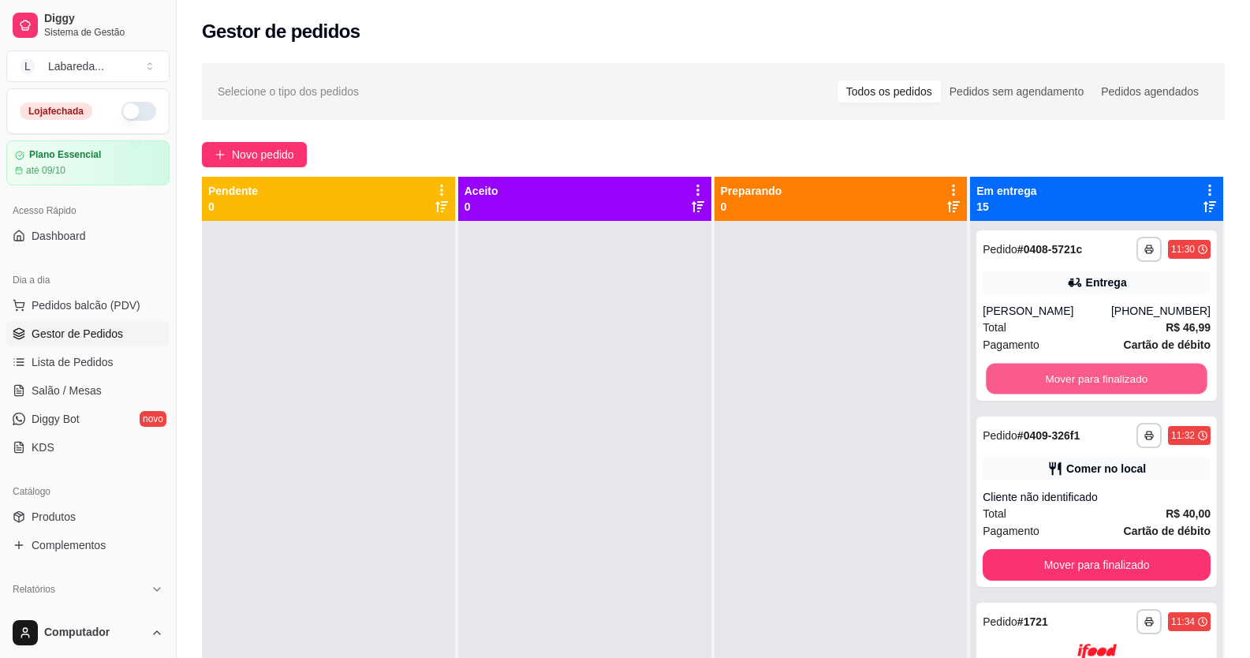
click at [1027, 367] on button "Mover para finalizado" at bounding box center [1096, 379] width 221 height 31
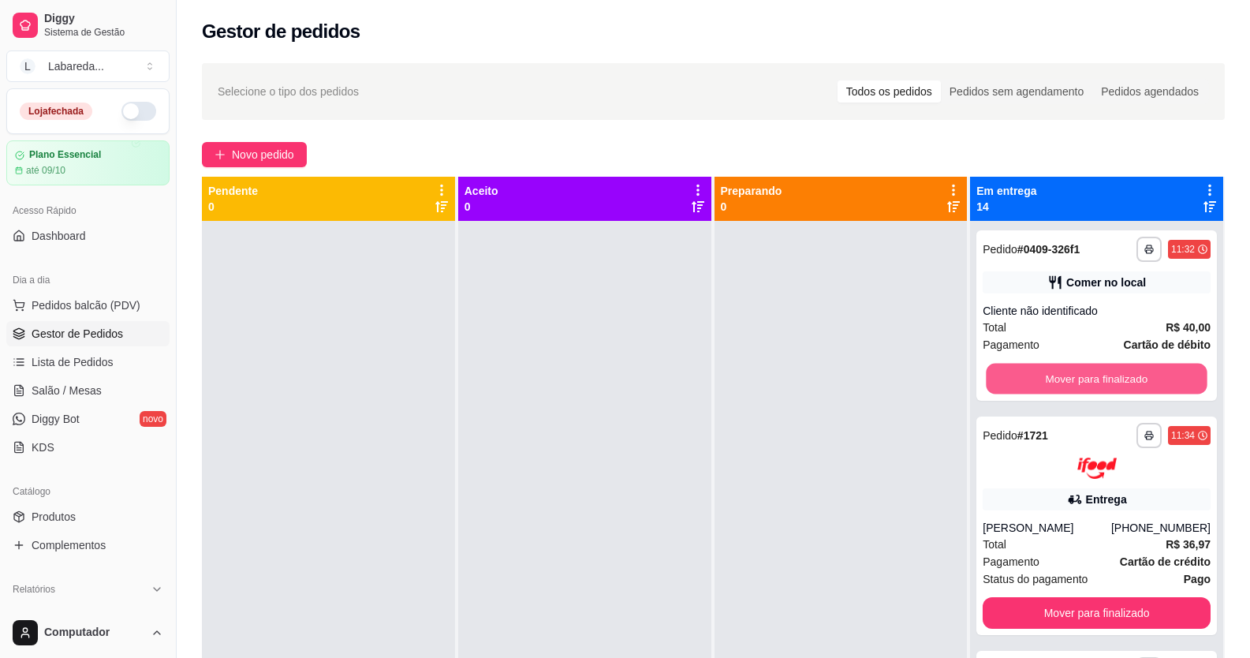
click at [1027, 367] on button "Mover para finalizado" at bounding box center [1096, 379] width 221 height 31
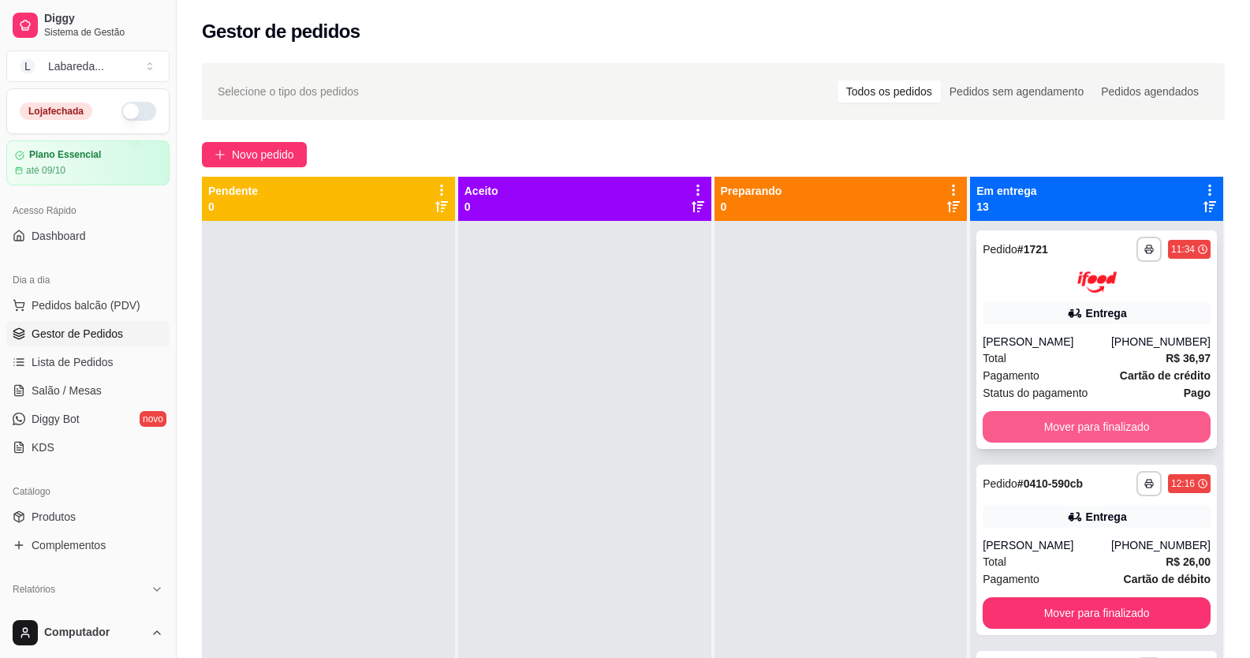
click at [1027, 416] on button "Mover para finalizado" at bounding box center [1096, 427] width 228 height 32
click at [1027, 414] on div "**********" at bounding box center [1096, 550] width 253 height 658
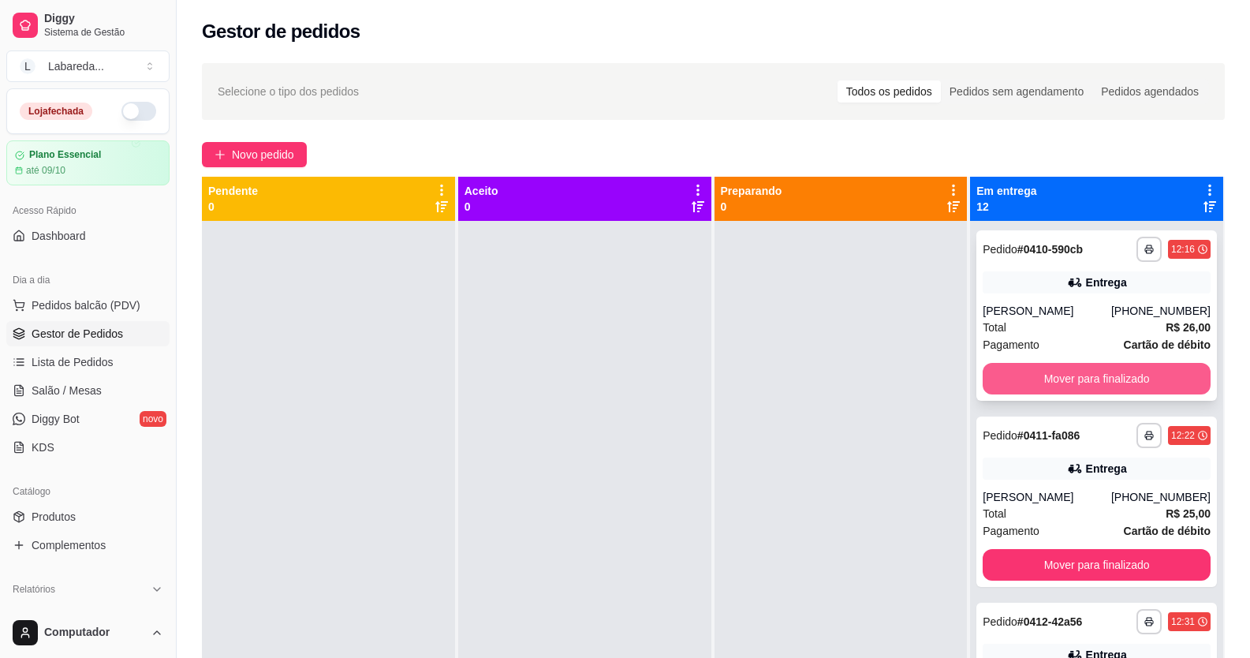
click at [1034, 386] on button "Mover para finalizado" at bounding box center [1096, 379] width 228 height 32
click at [1034, 549] on button "Mover para finalizado" at bounding box center [1096, 565] width 228 height 32
click at [1034, 380] on button "Mover para finalizado" at bounding box center [1096, 379] width 221 height 31
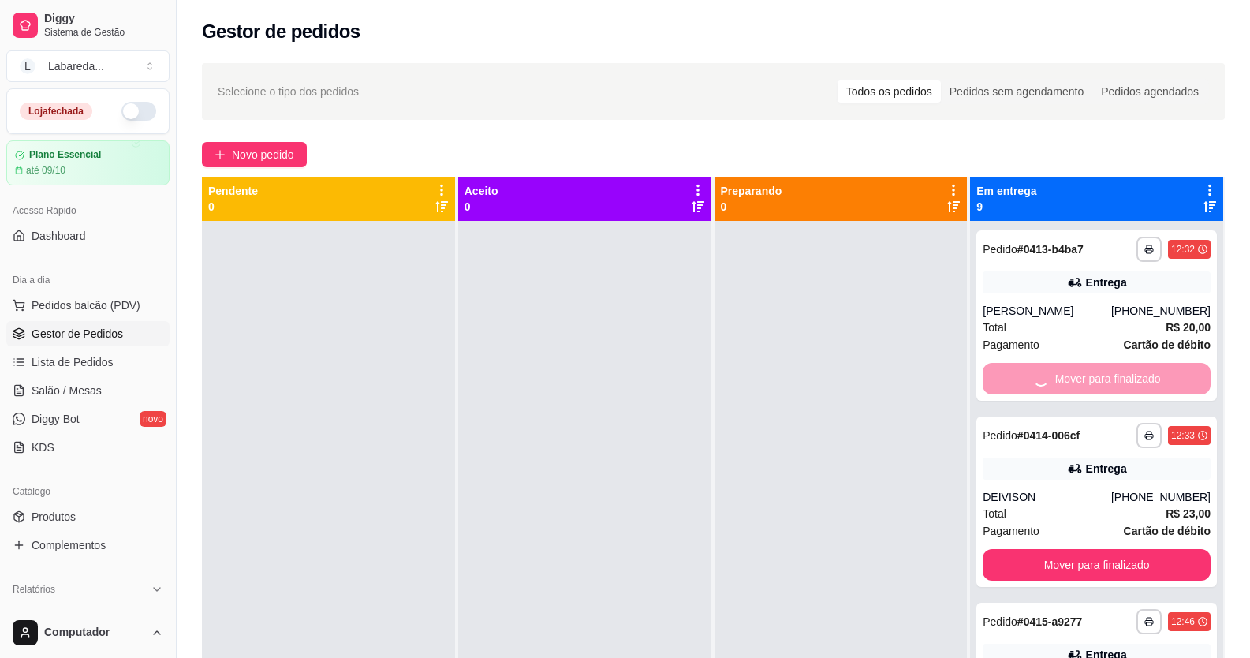
click at [1034, 380] on div "Mover para finalizado" at bounding box center [1096, 379] width 228 height 32
click at [1034, 380] on button "Mover para finalizado" at bounding box center [1096, 379] width 228 height 32
click at [1034, 380] on div "Mover para finalizado" at bounding box center [1096, 379] width 228 height 32
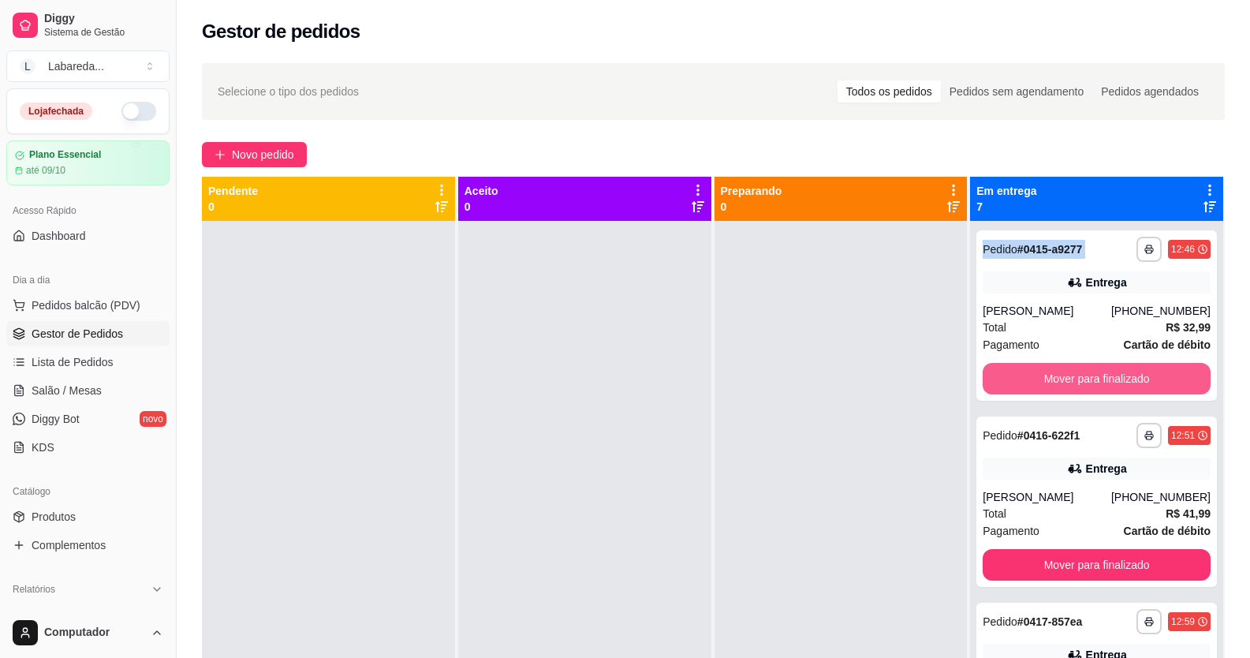
click at [1034, 380] on button "Mover para finalizado" at bounding box center [1096, 379] width 228 height 32
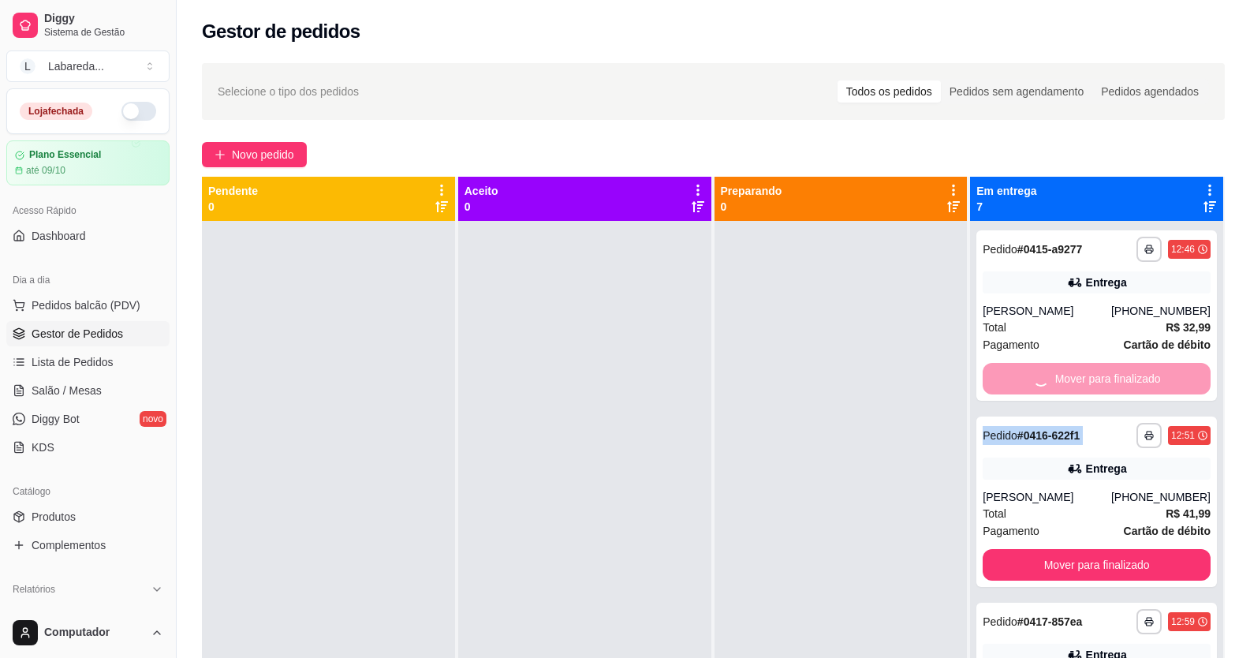
click at [1034, 380] on div "Mover para finalizado" at bounding box center [1096, 379] width 228 height 32
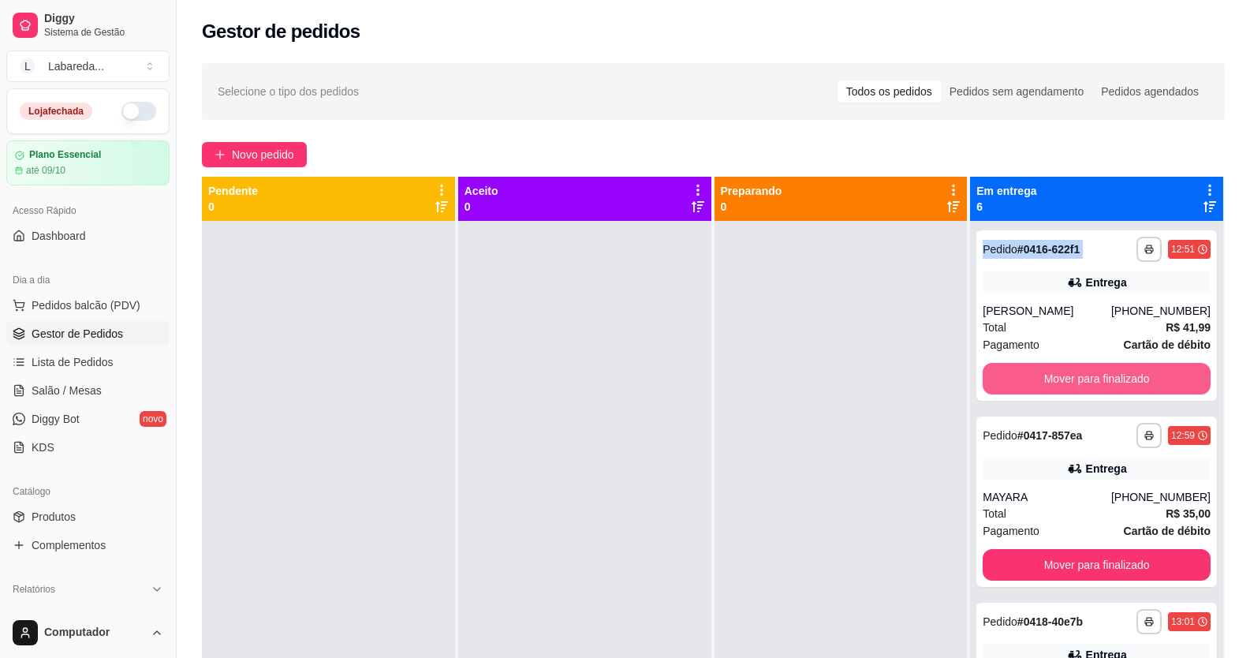
click at [1034, 378] on button "Mover para finalizado" at bounding box center [1096, 379] width 228 height 32
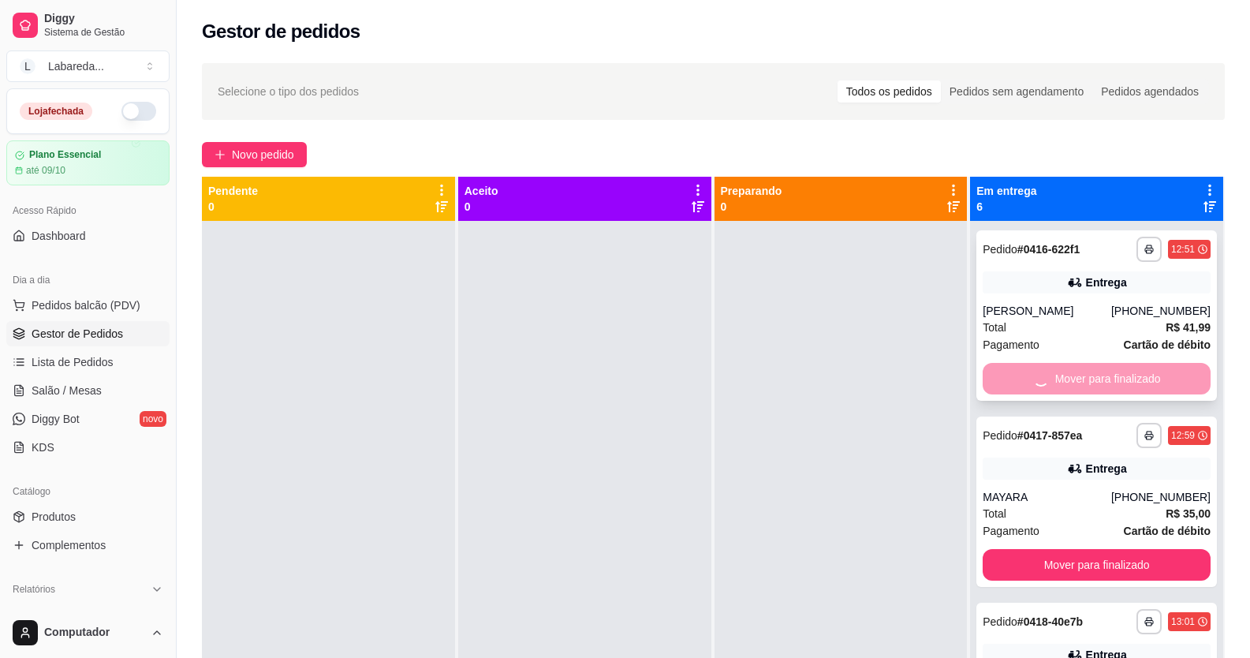
click at [1035, 375] on div "Mover para finalizado" at bounding box center [1096, 379] width 228 height 32
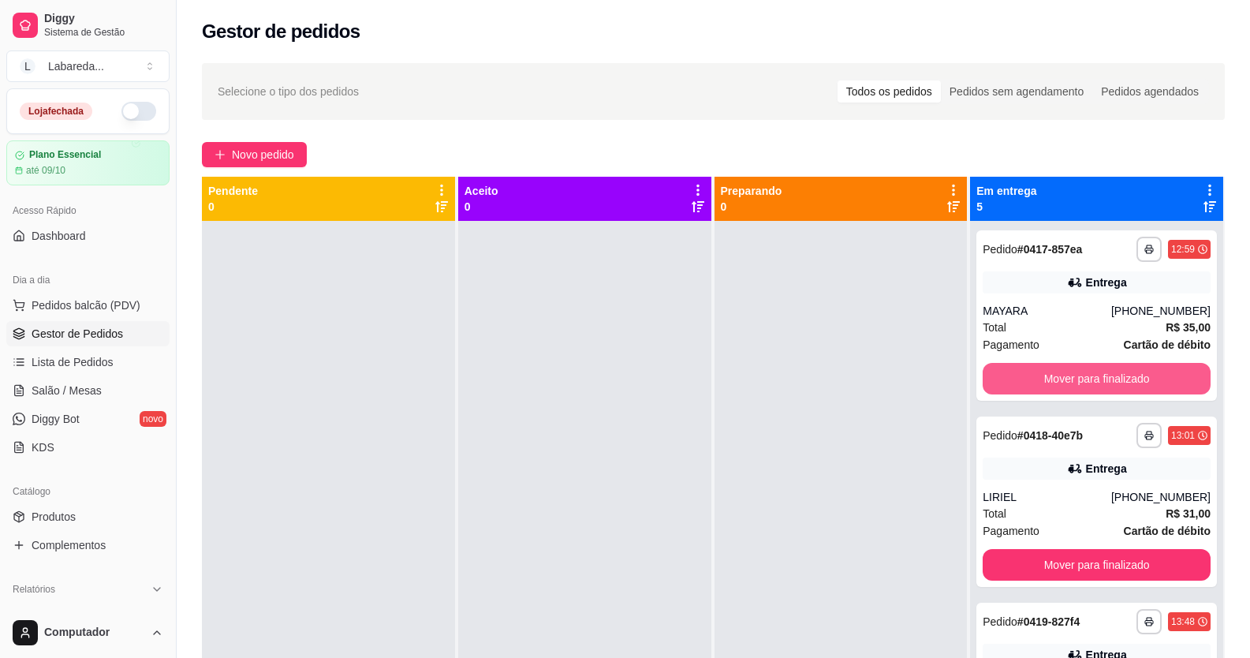
click at [1035, 375] on button "Mover para finalizado" at bounding box center [1096, 379] width 228 height 32
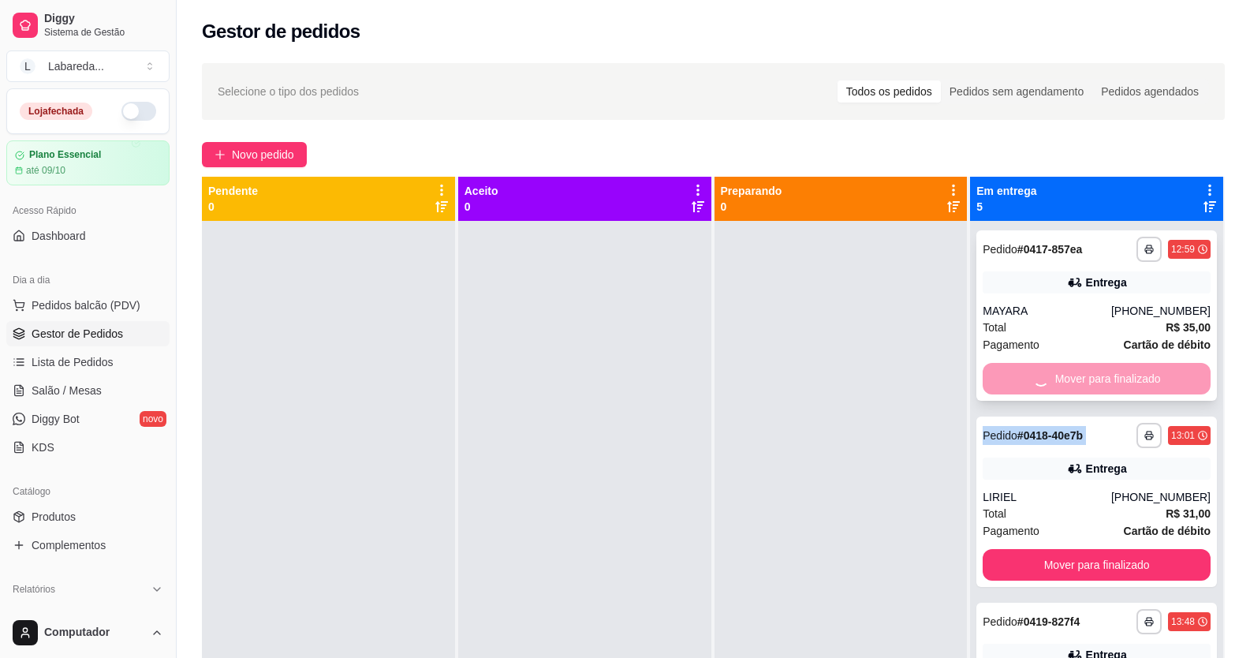
click at [1035, 375] on div "Mover para finalizado" at bounding box center [1096, 379] width 228 height 32
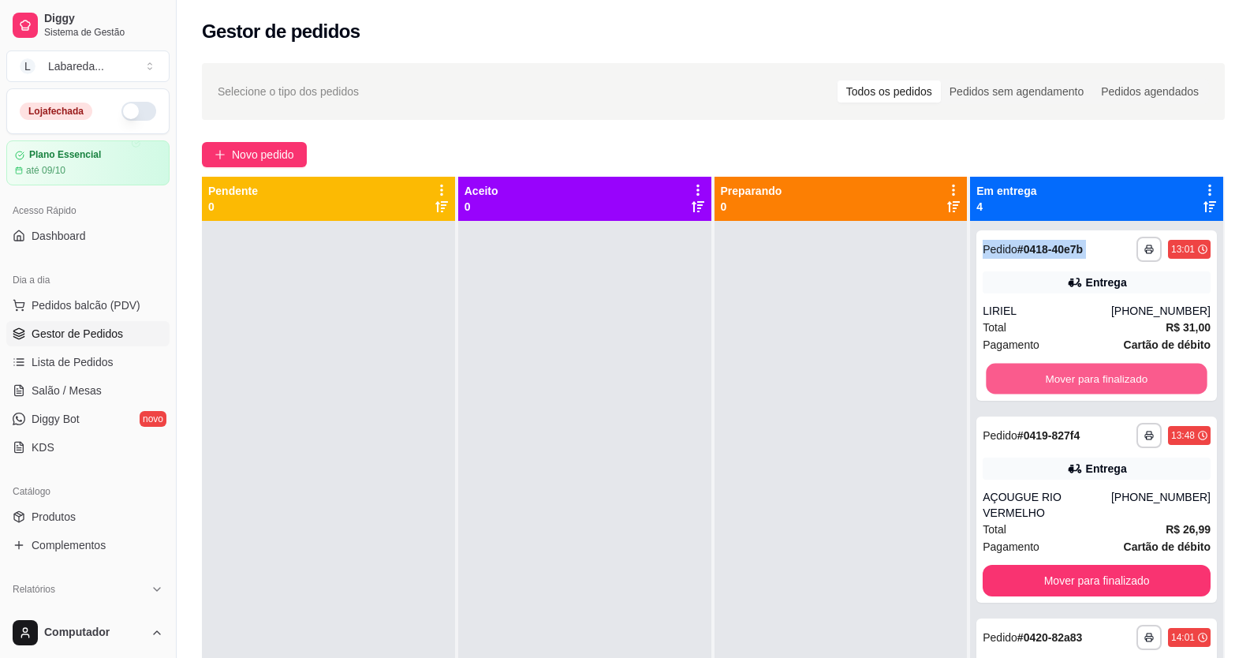
click at [1037, 374] on button "Mover para finalizado" at bounding box center [1096, 379] width 221 height 31
click at [1037, 374] on div "Mover para finalizado" at bounding box center [1096, 379] width 228 height 32
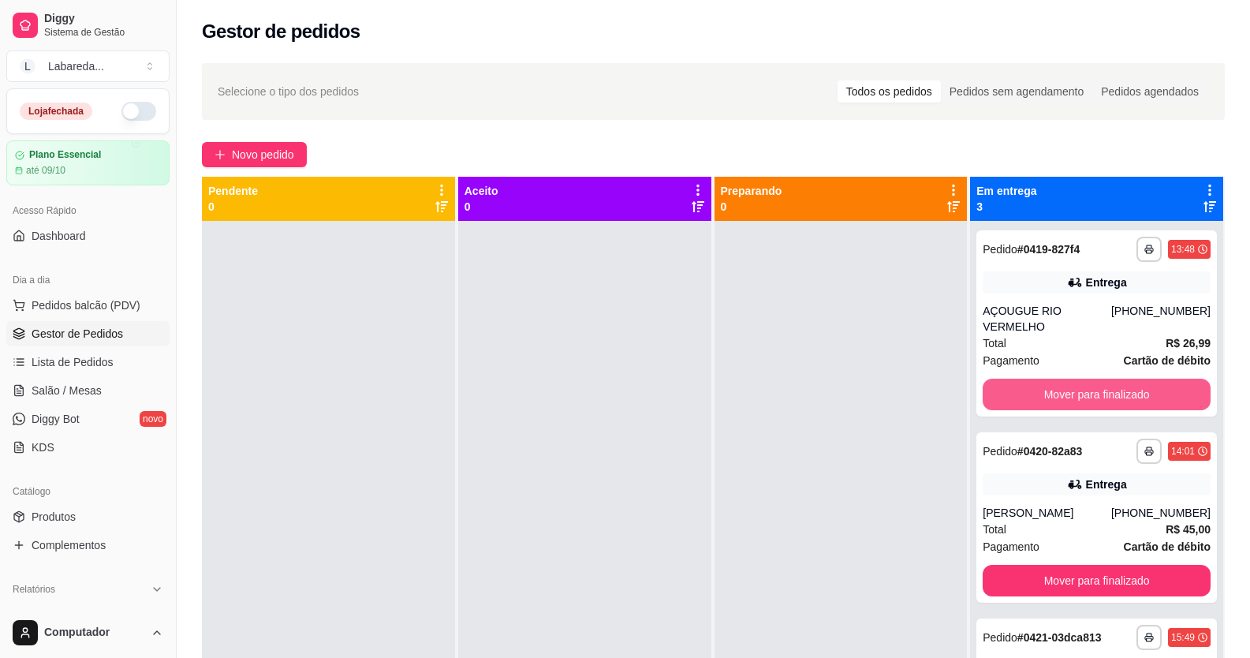
click at [1037, 378] on button "Mover para finalizado" at bounding box center [1096, 394] width 228 height 32
click at [1037, 378] on div "Mover para finalizado" at bounding box center [1096, 394] width 228 height 32
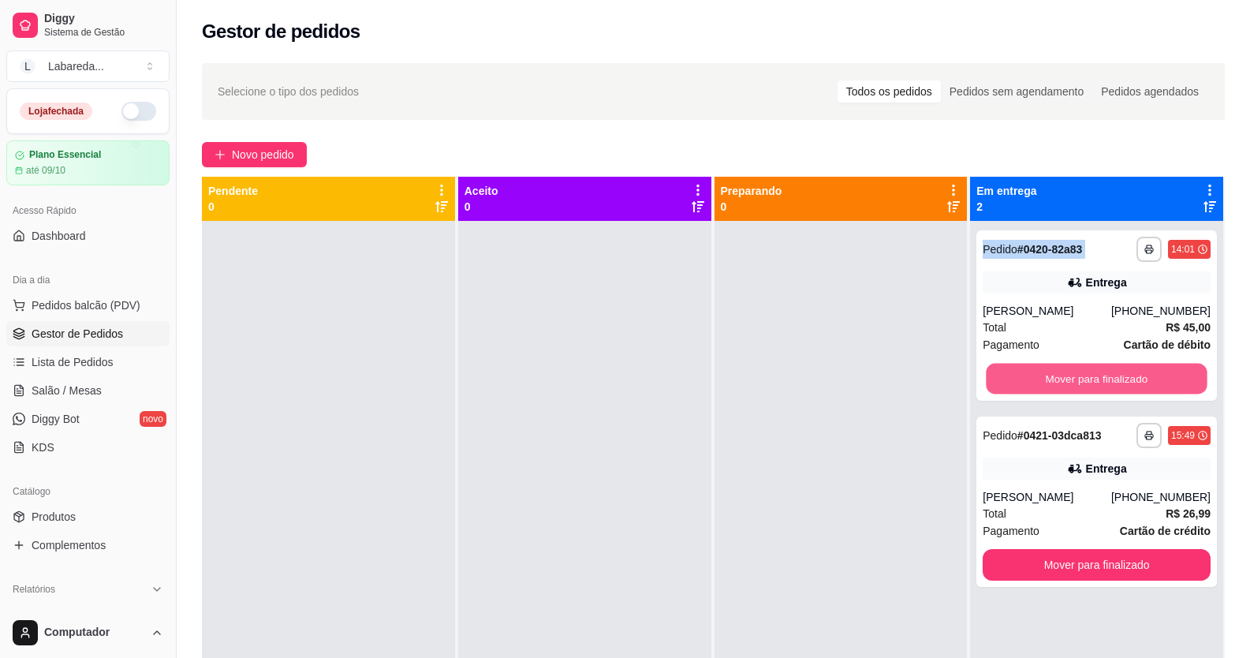
click at [1037, 374] on button "Mover para finalizado" at bounding box center [1096, 379] width 221 height 31
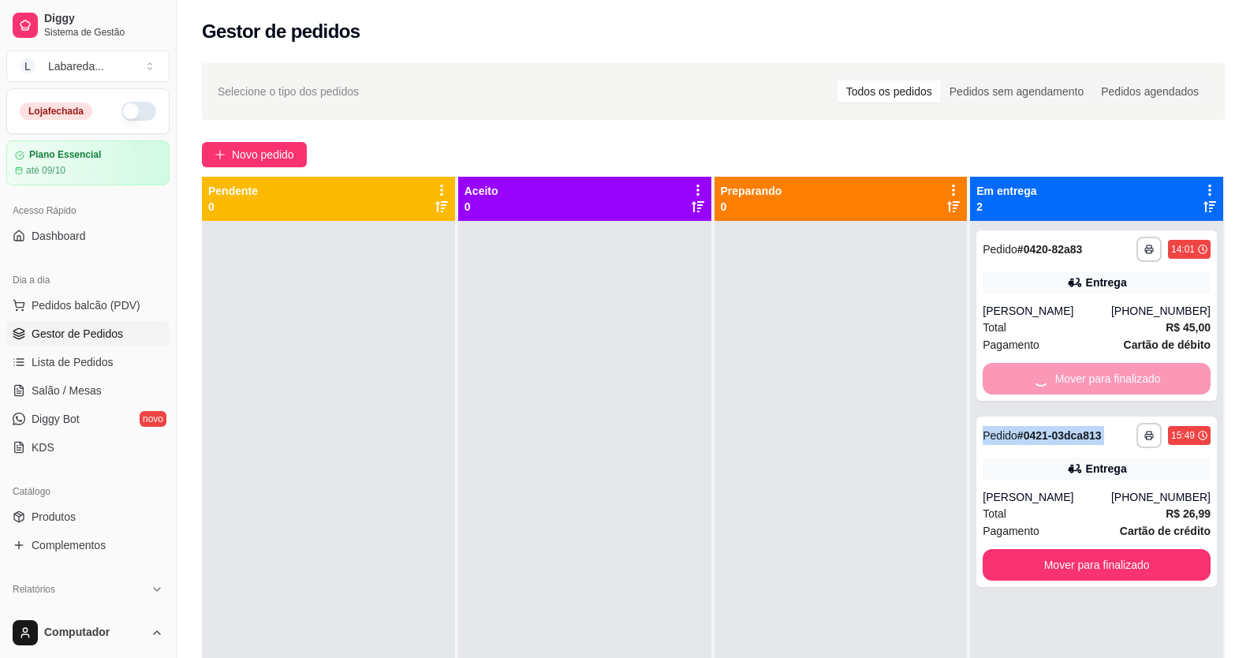
click at [1037, 374] on div "Mover para finalizado" at bounding box center [1096, 379] width 228 height 32
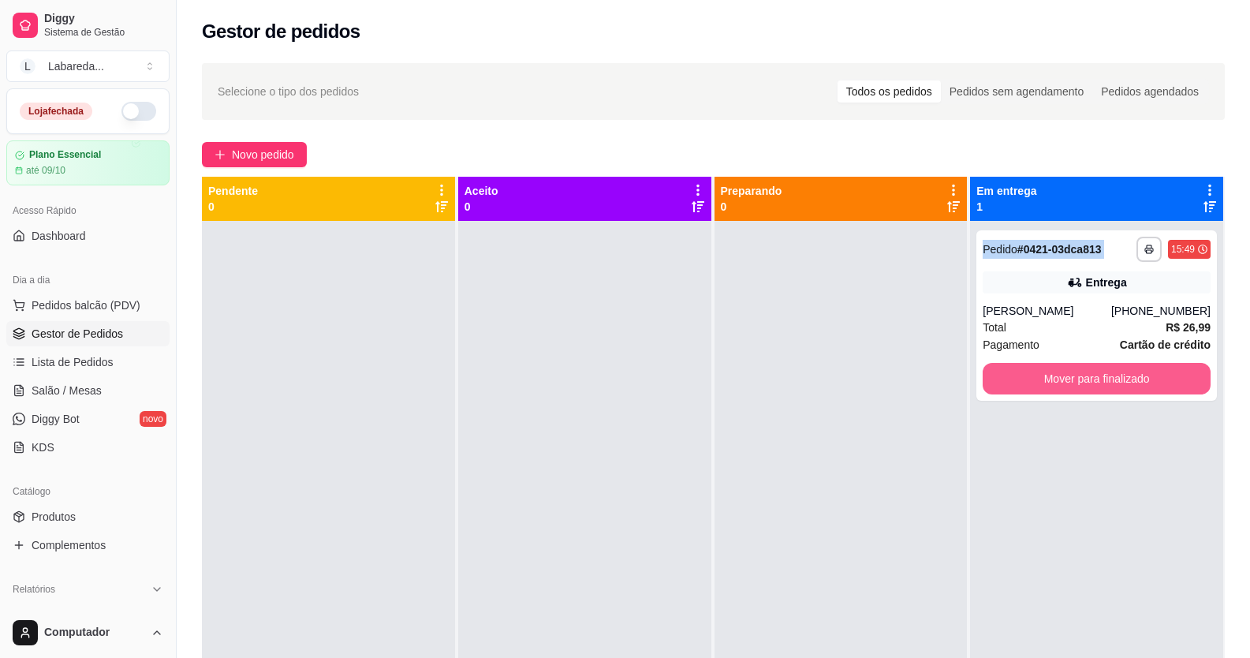
click at [1037, 374] on button "Mover para finalizado" at bounding box center [1096, 379] width 228 height 32
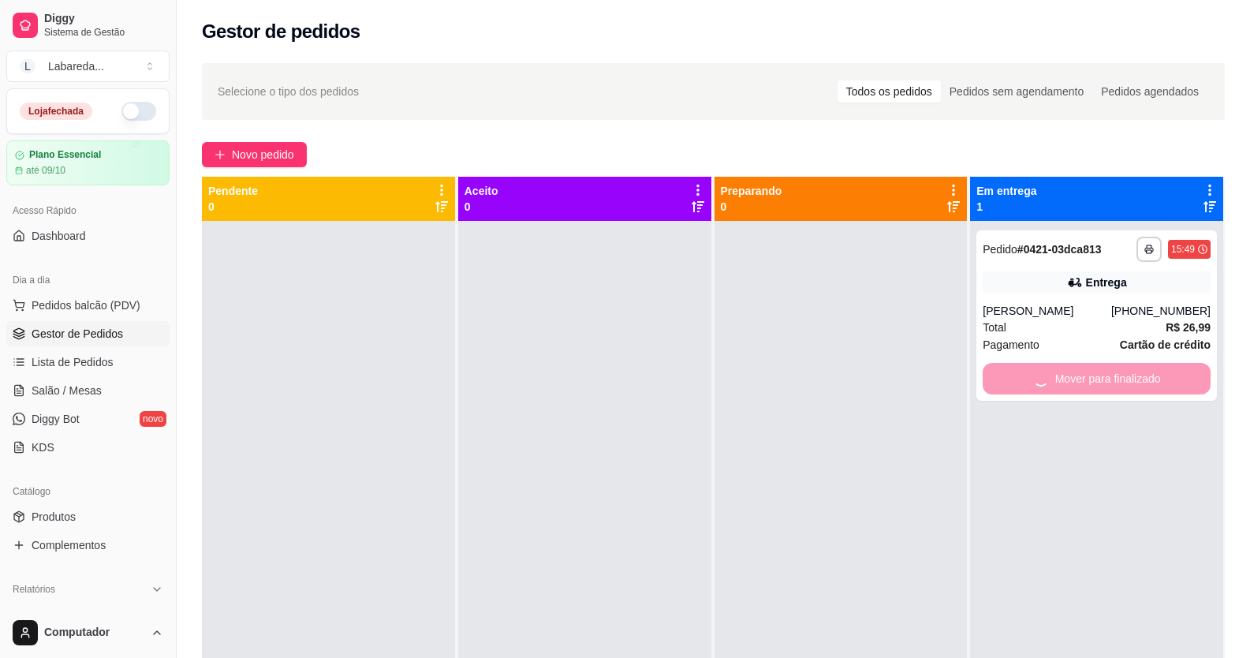
click at [1037, 374] on div "Mover para finalizado" at bounding box center [1096, 379] width 228 height 32
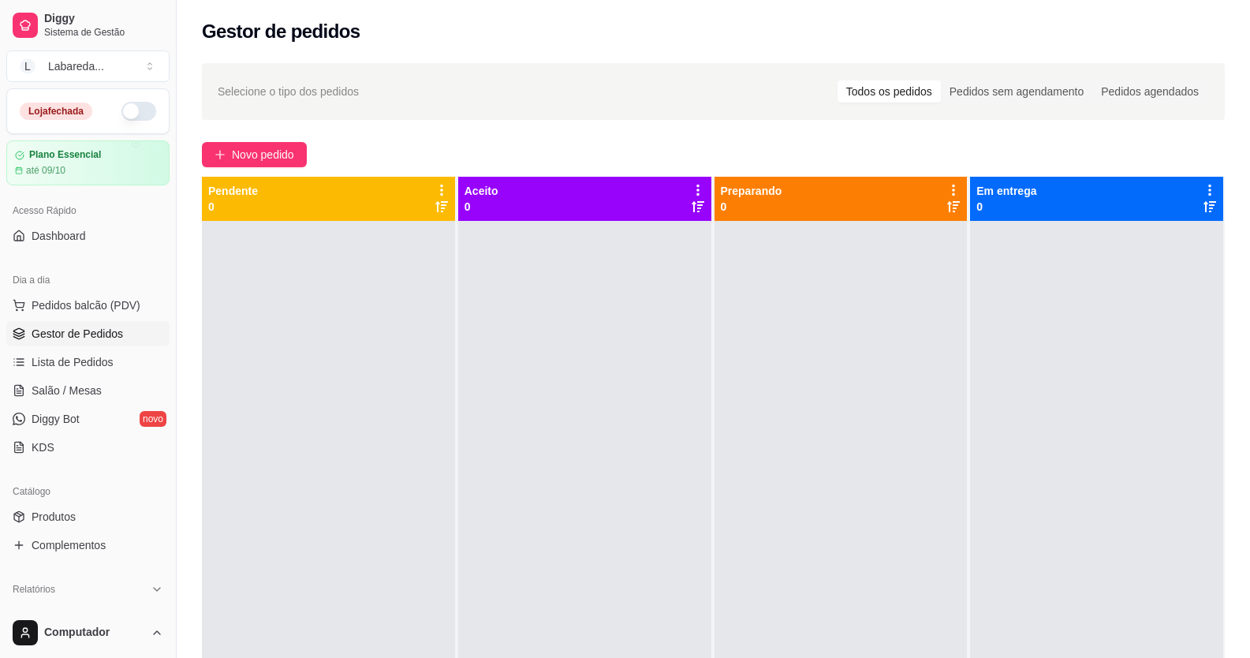
click at [1037, 374] on div at bounding box center [1096, 550] width 253 height 658
click at [47, 504] on link "Produtos" at bounding box center [87, 516] width 163 height 25
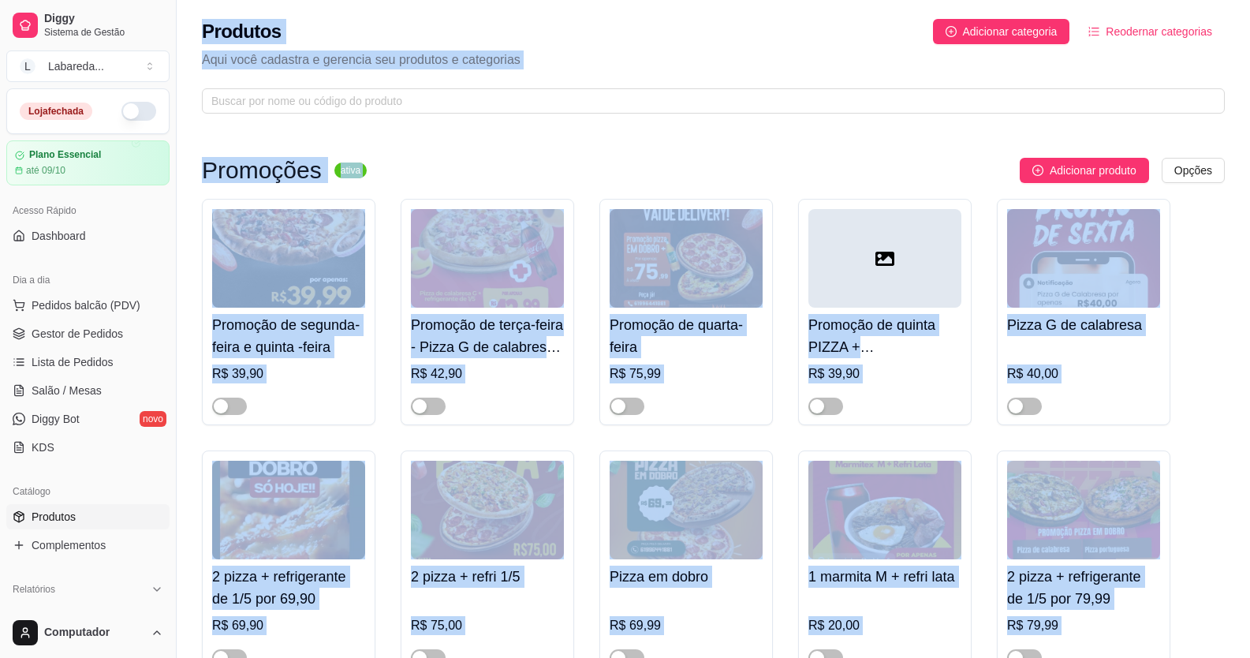
click at [54, 514] on span "Produtos" at bounding box center [54, 517] width 44 height 16
click at [303, 399] on div at bounding box center [288, 399] width 153 height 32
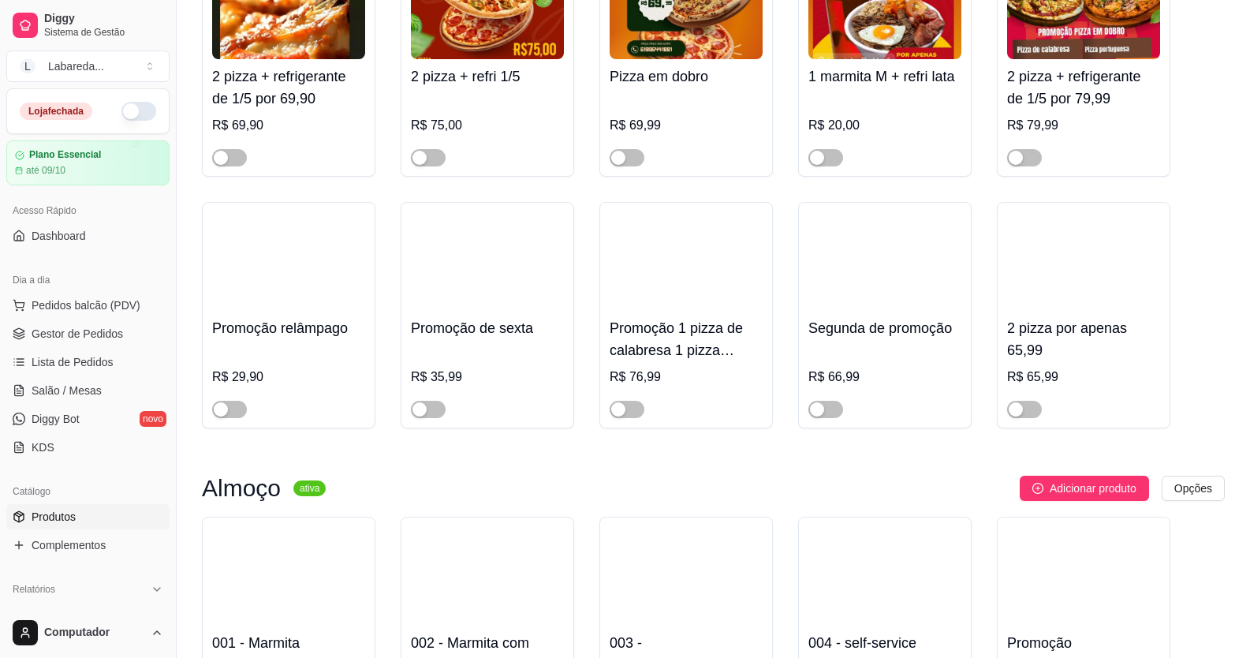
scroll to position [789, 0]
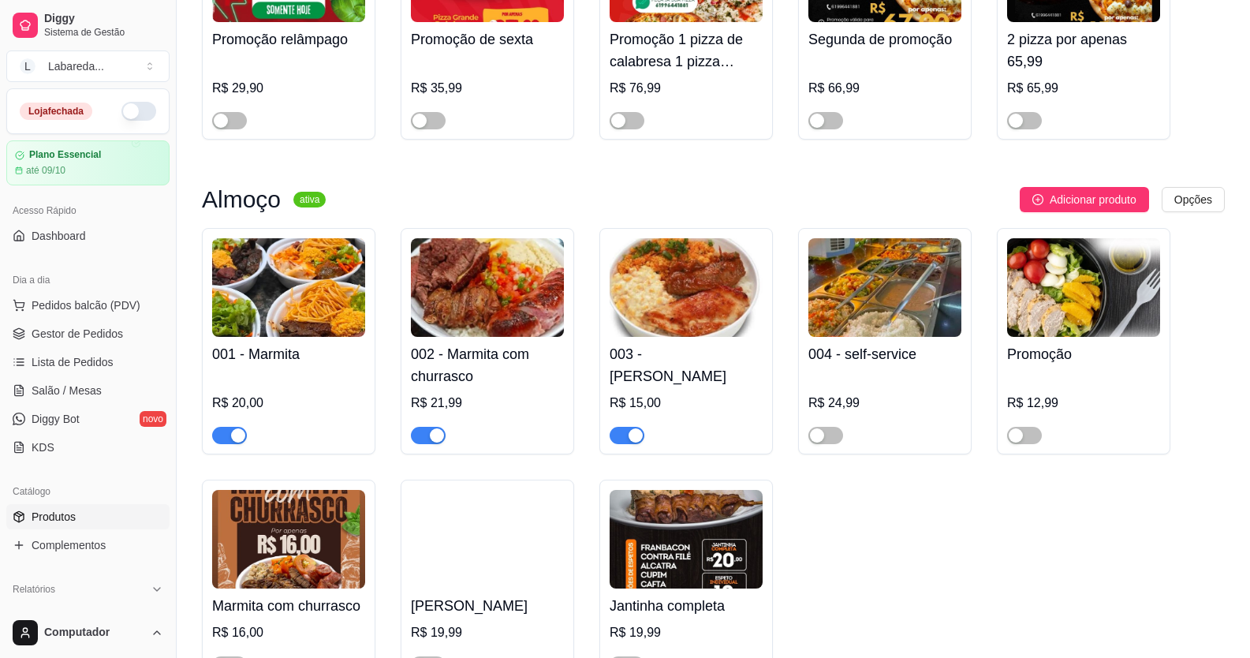
drag, startPoint x: 430, startPoint y: 432, endPoint x: 439, endPoint y: 429, distance: 10.0
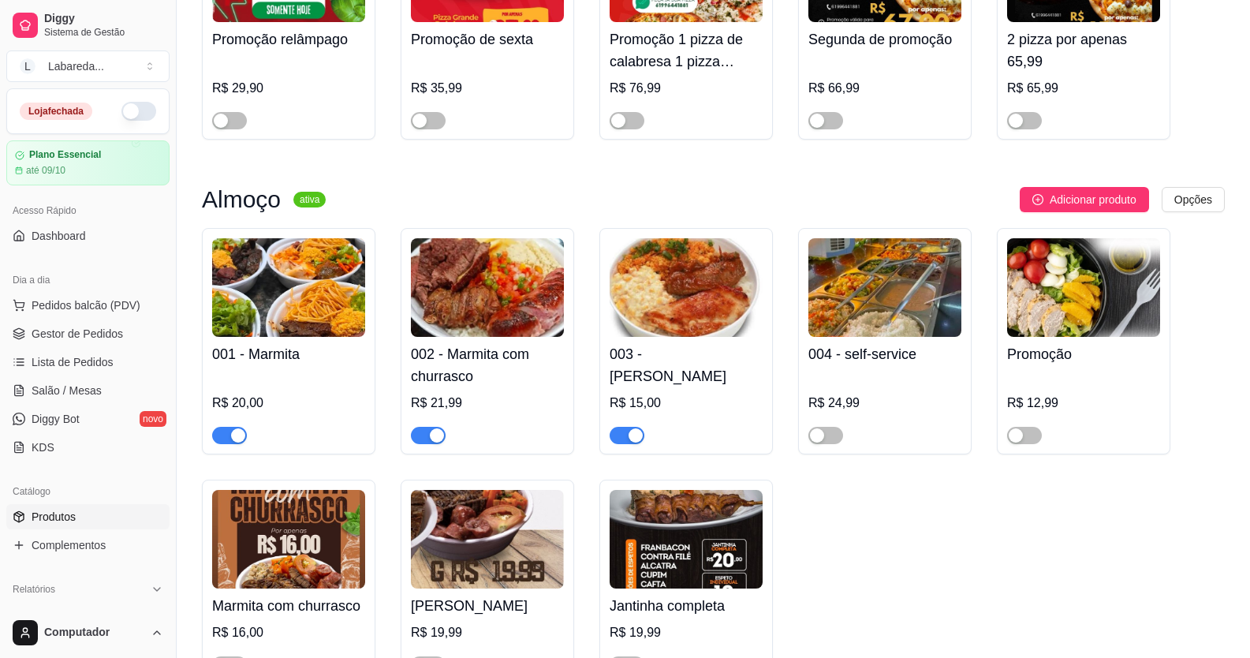
click at [432, 431] on button "button" at bounding box center [428, 435] width 35 height 17
click at [239, 438] on div "button" at bounding box center [238, 435] width 14 height 14
click at [633, 436] on div "button" at bounding box center [635, 435] width 14 height 14
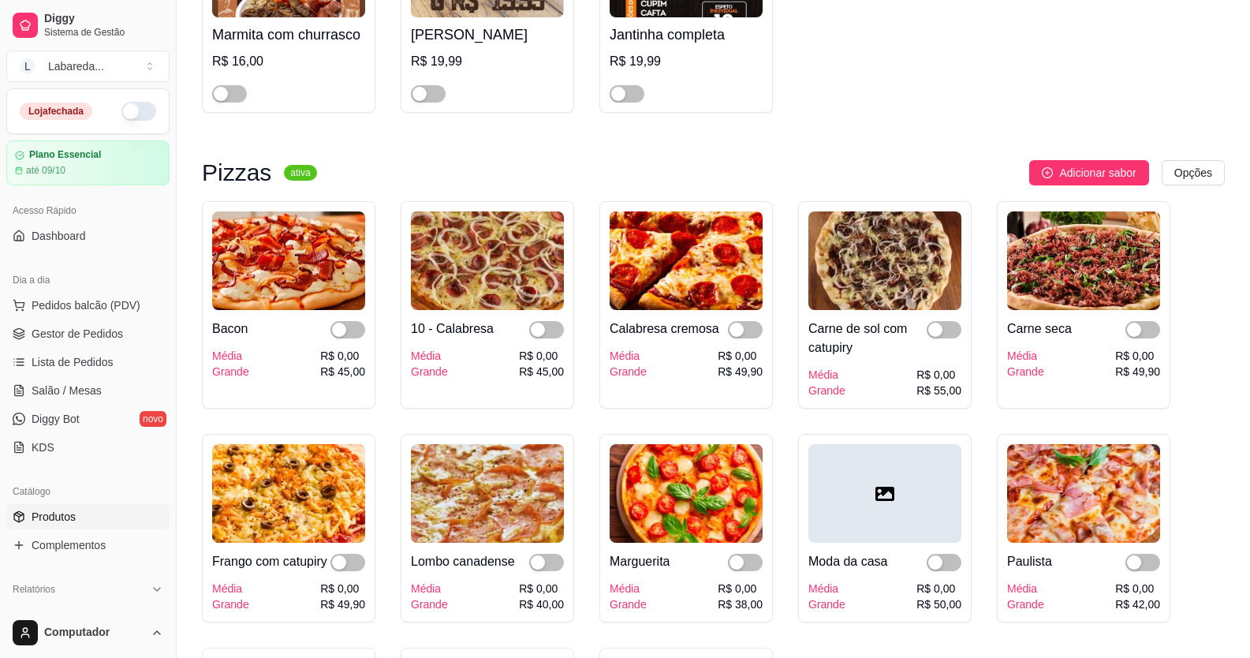
scroll to position [1419, 0]
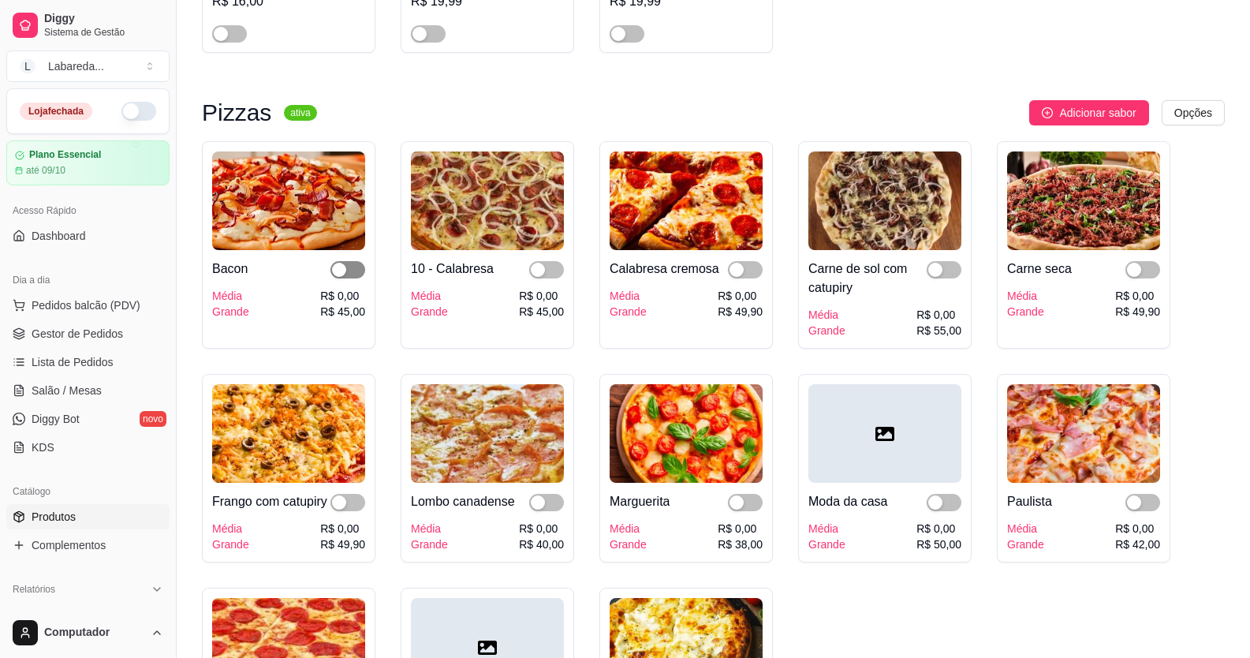
click at [341, 277] on div "button" at bounding box center [339, 270] width 14 height 14
click at [341, 277] on span "button" at bounding box center [347, 269] width 35 height 17
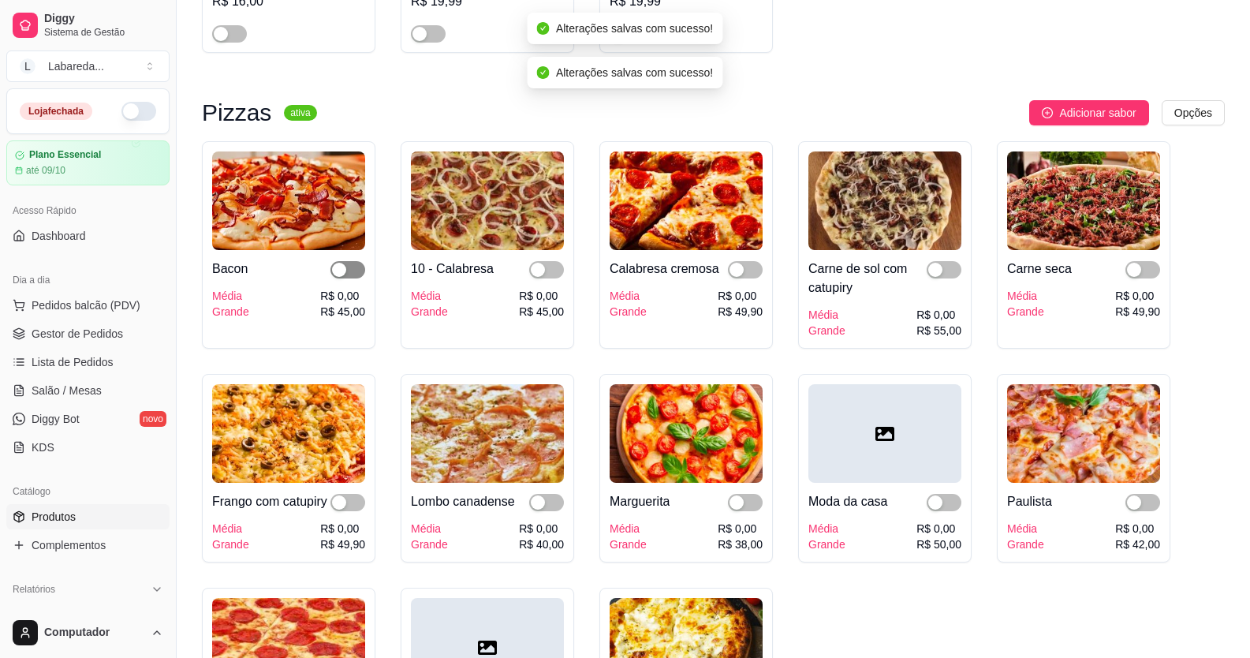
click at [342, 267] on div "button" at bounding box center [339, 270] width 14 height 14
click at [542, 277] on div "button" at bounding box center [538, 270] width 14 height 14
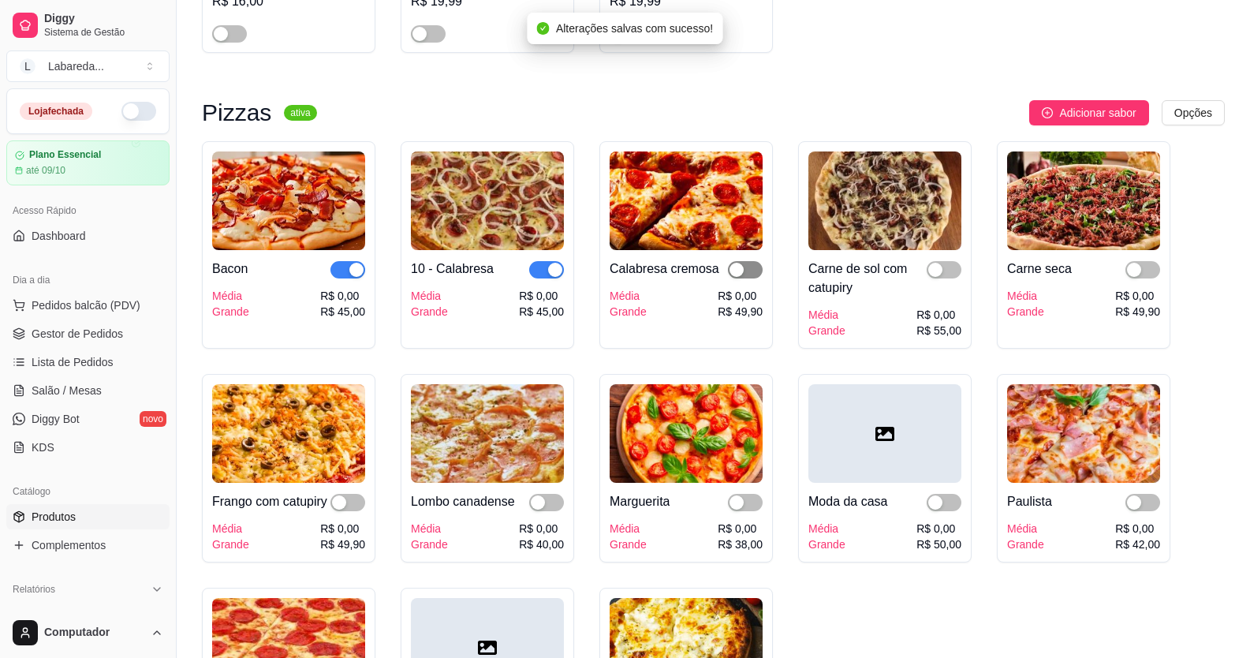
click at [747, 272] on span "button" at bounding box center [745, 269] width 35 height 17
drag, startPoint x: 942, startPoint y: 276, endPoint x: 966, endPoint y: 278, distance: 23.8
click at [944, 276] on span "button" at bounding box center [943, 269] width 35 height 17
click at [1135, 270] on div "button" at bounding box center [1134, 270] width 14 height 14
click at [939, 509] on div "button" at bounding box center [935, 502] width 14 height 14
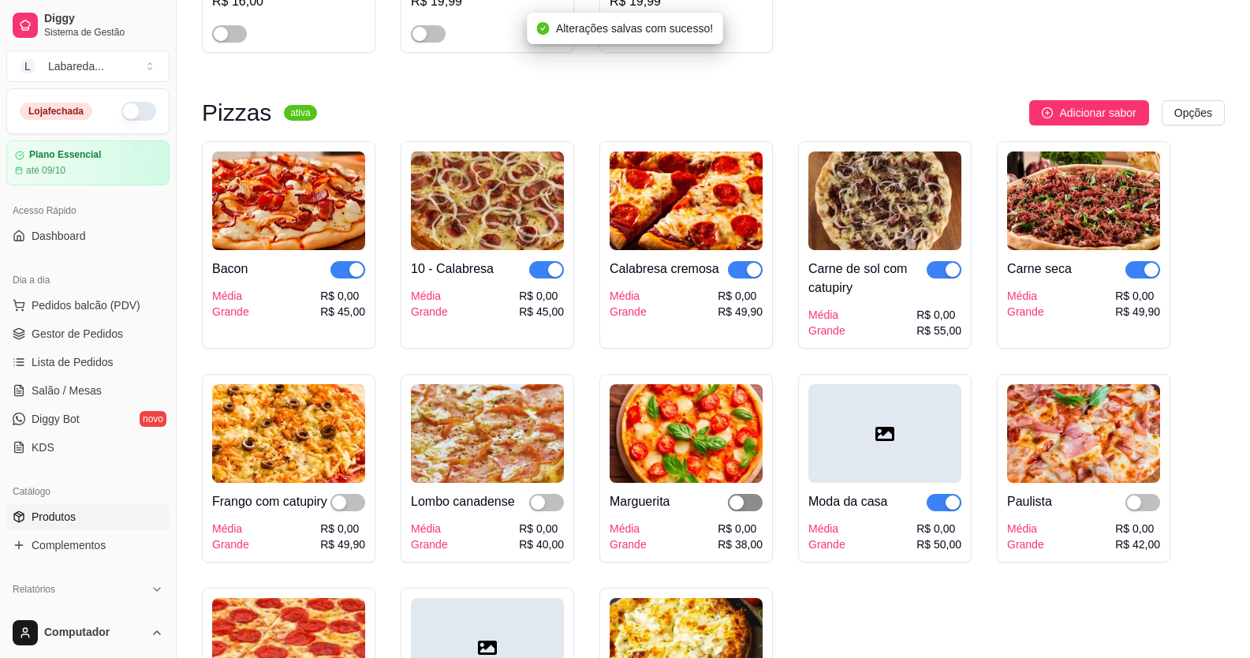
click at [738, 509] on div "button" at bounding box center [736, 502] width 14 height 14
click at [529, 508] on span "button" at bounding box center [546, 502] width 35 height 17
click at [352, 501] on span "button" at bounding box center [347, 502] width 35 height 17
click at [1135, 505] on div "button" at bounding box center [1134, 502] width 14 height 14
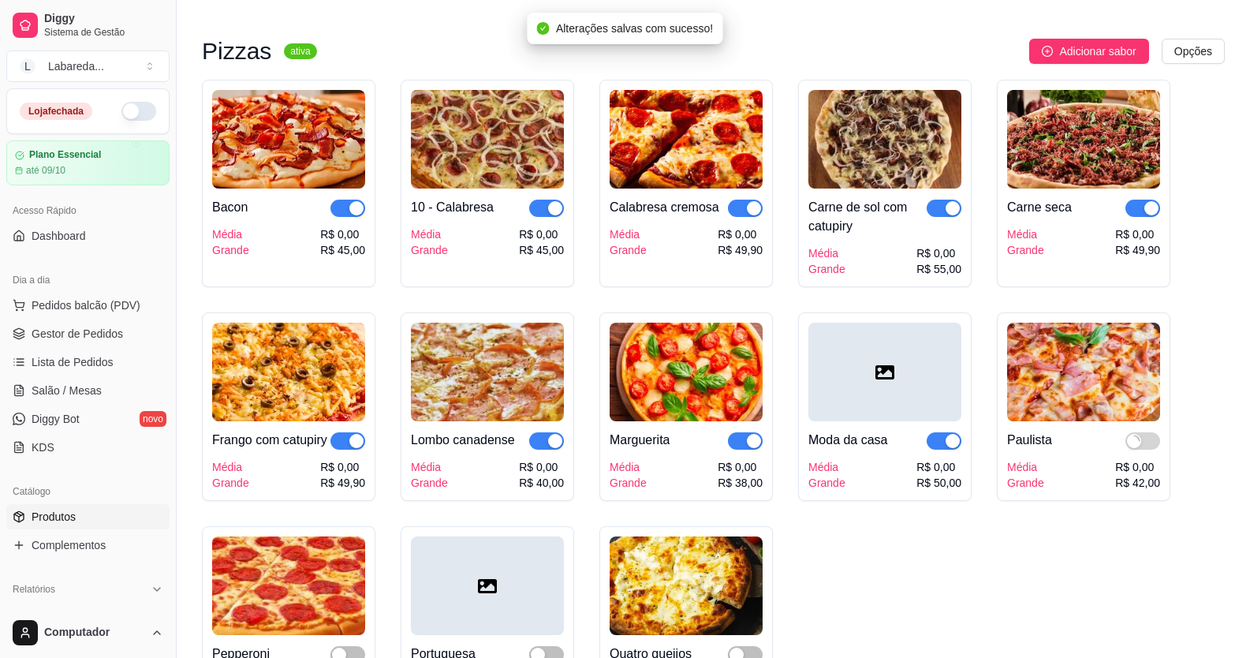
scroll to position [1656, 0]
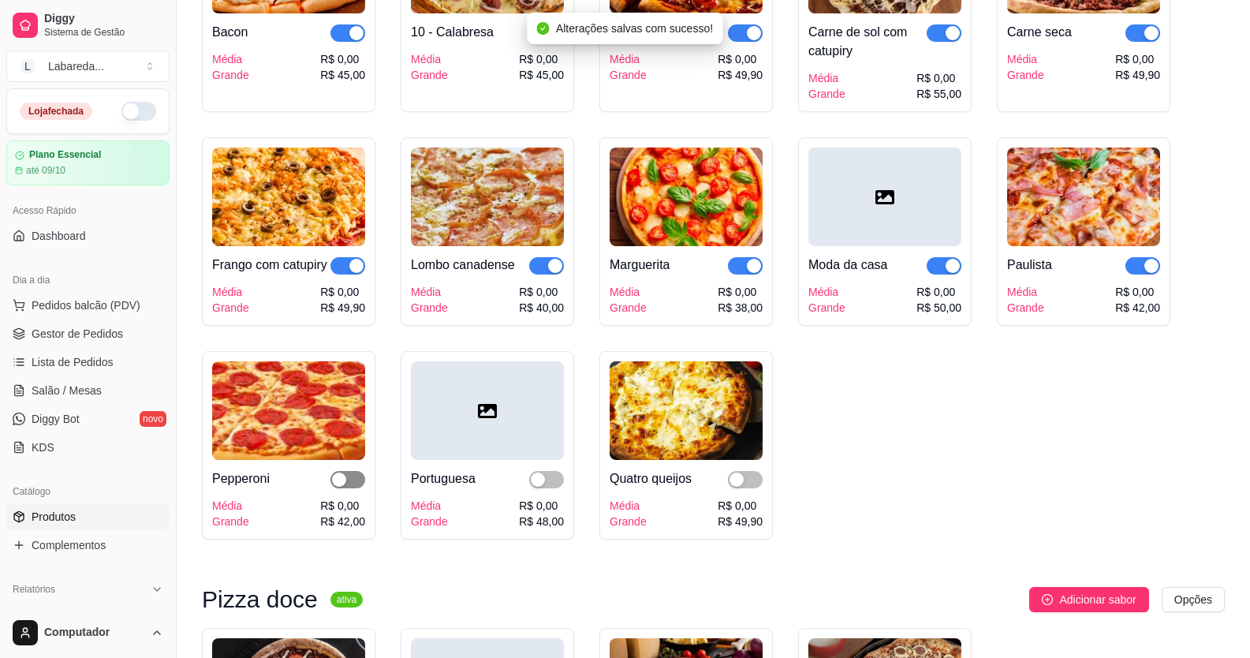
click at [349, 488] on span "button" at bounding box center [347, 479] width 35 height 17
click at [540, 490] on div "Portuguesa Média Grande R$ 0,00 R$ 48,00" at bounding box center [487, 494] width 153 height 69
click at [740, 487] on div "button" at bounding box center [736, 479] width 14 height 14
click at [541, 487] on div "button" at bounding box center [538, 479] width 14 height 14
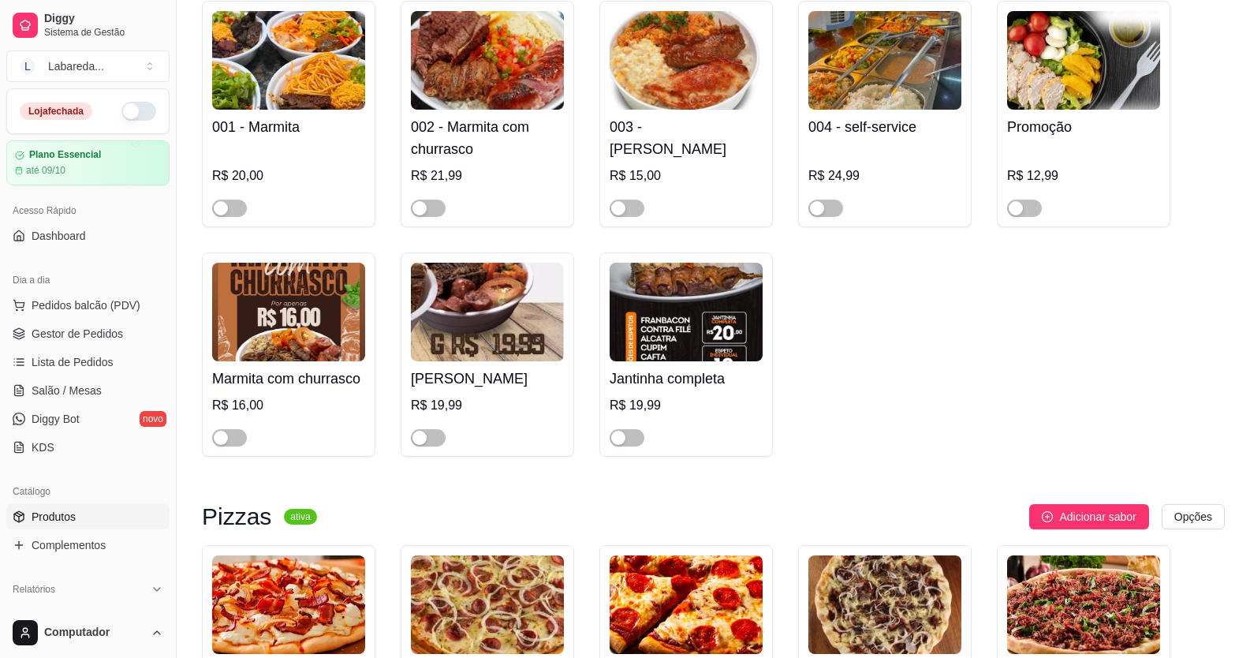
scroll to position [946, 0]
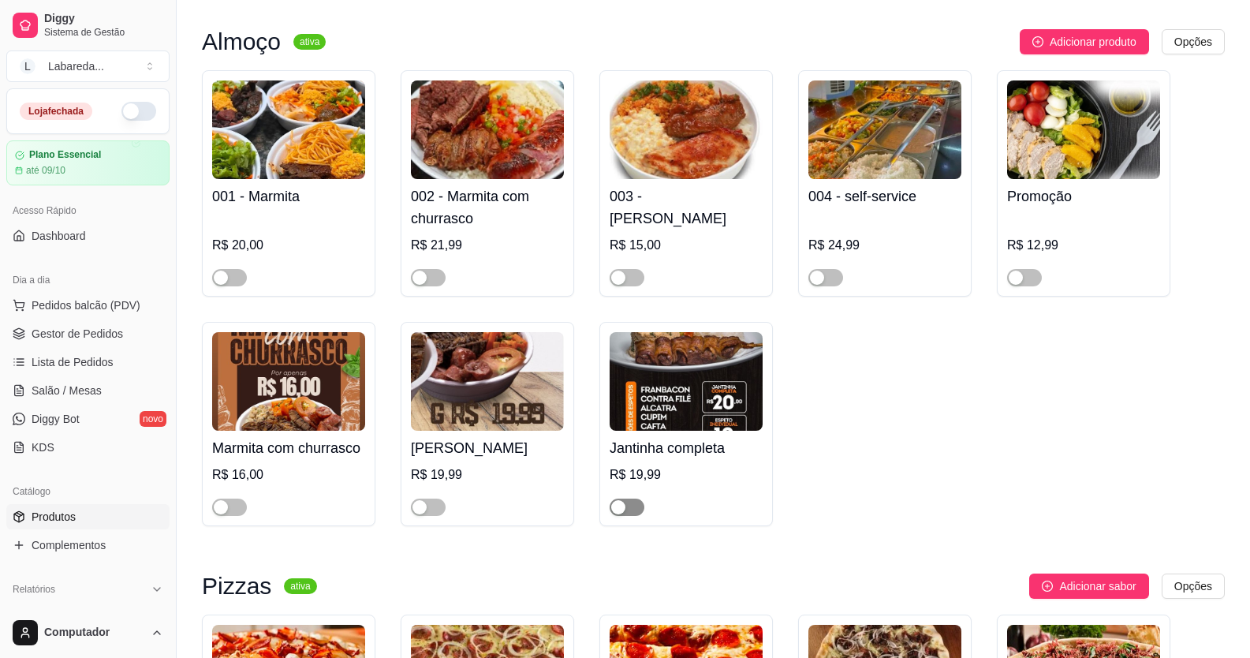
click at [632, 513] on span "button" at bounding box center [627, 506] width 35 height 17
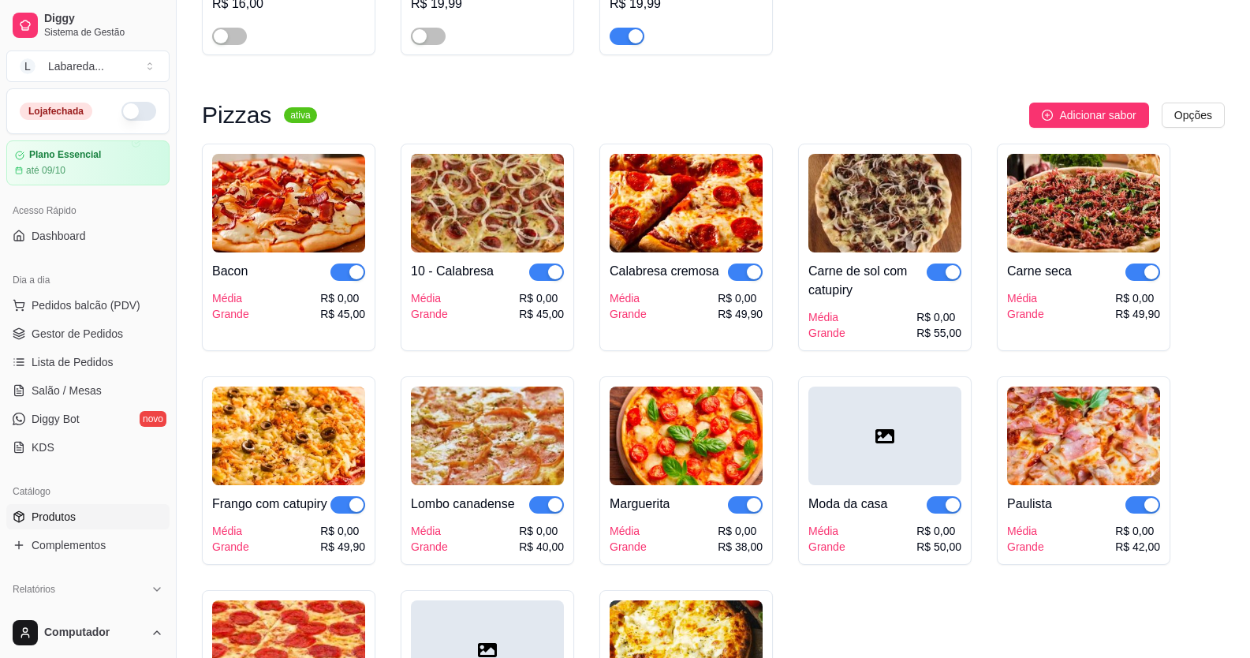
scroll to position [1419, 0]
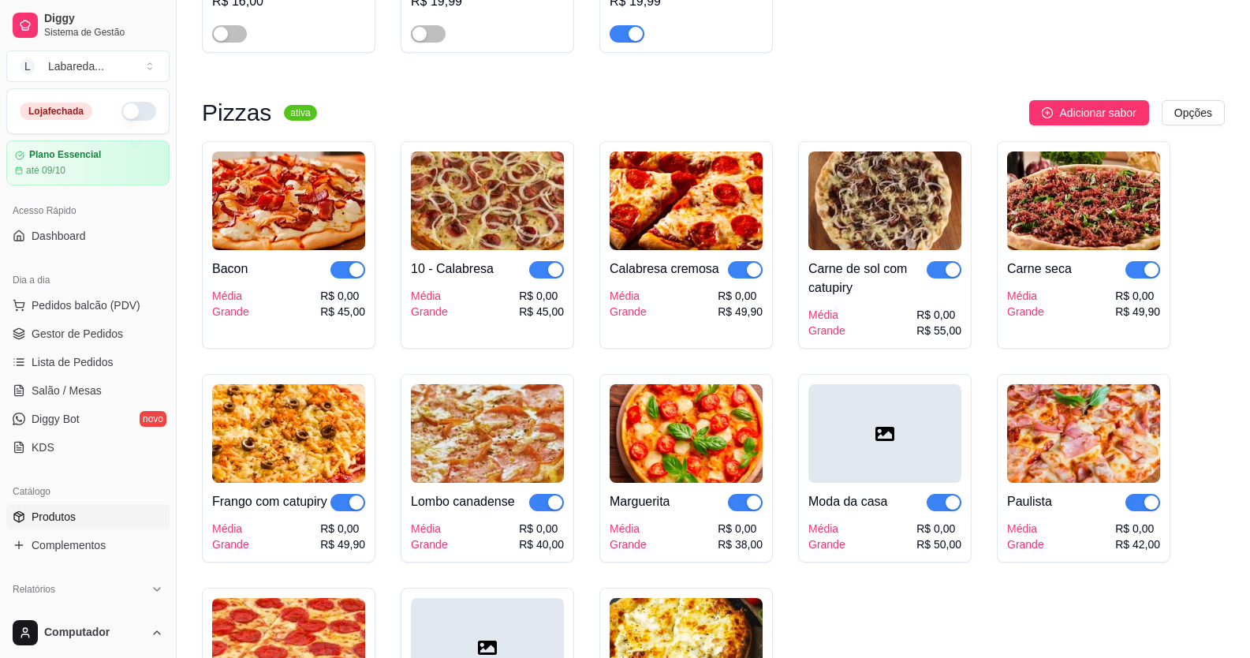
click at [84, 320] on ul "Pedidos balcão (PDV) Gestor de Pedidos Lista de Pedidos Salão / Mesas Diggy Bot…" at bounding box center [87, 376] width 163 height 167
click at [108, 267] on div "Dia a dia" at bounding box center [87, 279] width 163 height 25
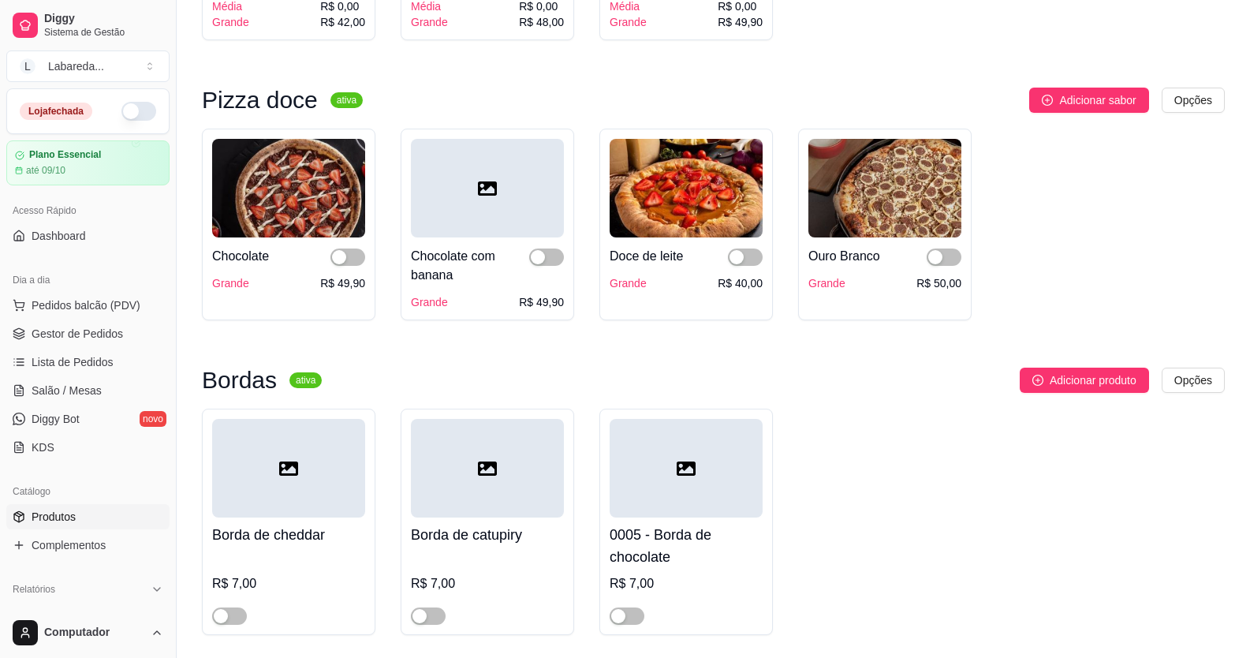
scroll to position [2208, 0]
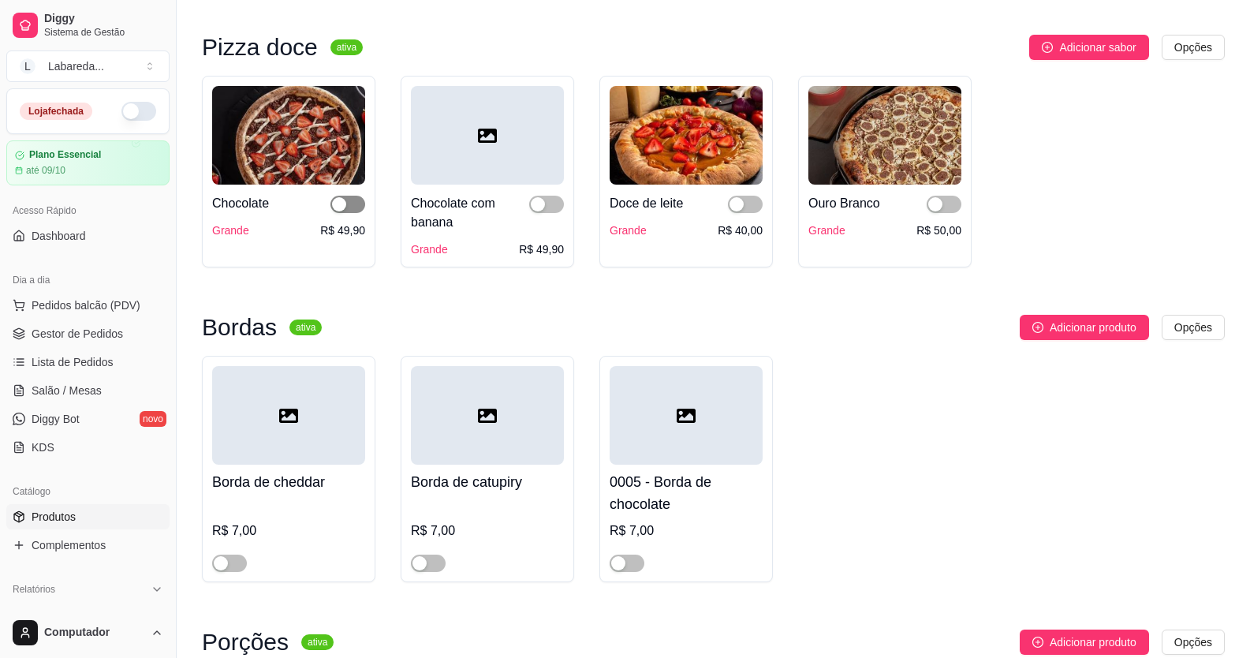
drag, startPoint x: 339, startPoint y: 228, endPoint x: 399, endPoint y: 232, distance: 60.1
click at [339, 211] on div "button" at bounding box center [339, 204] width 14 height 14
click at [561, 219] on div at bounding box center [546, 213] width 35 height 38
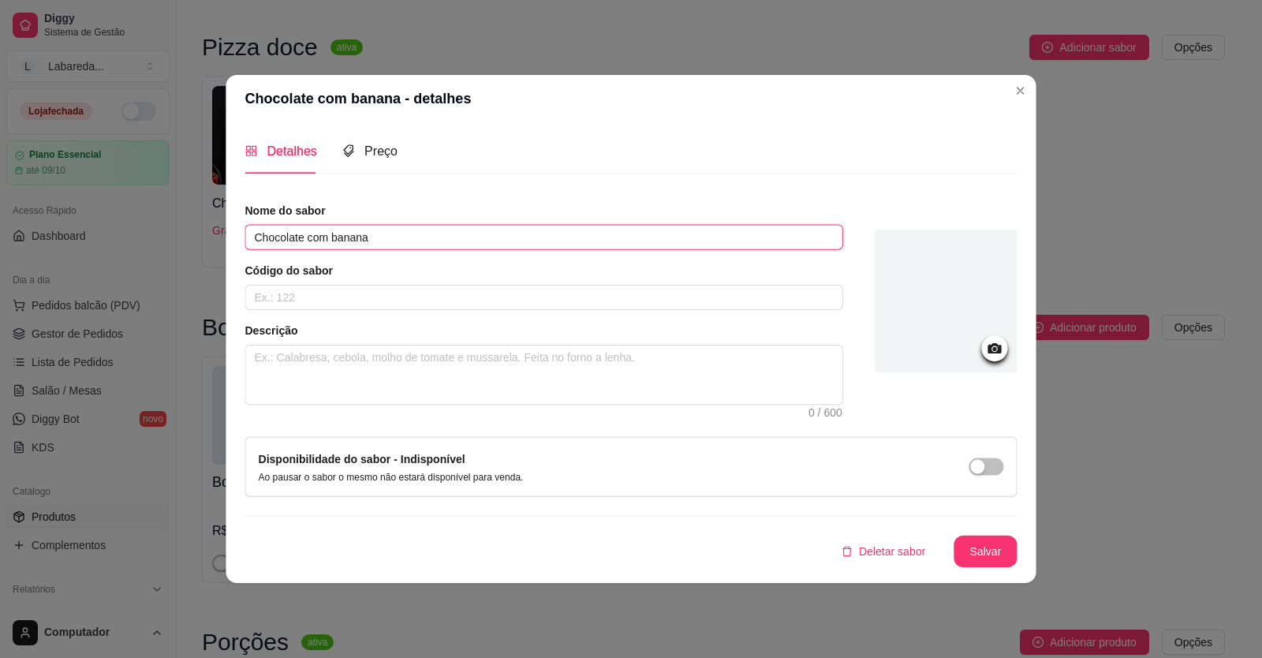
click at [540, 226] on input "Chocolate com banana" at bounding box center [543, 237] width 598 height 25
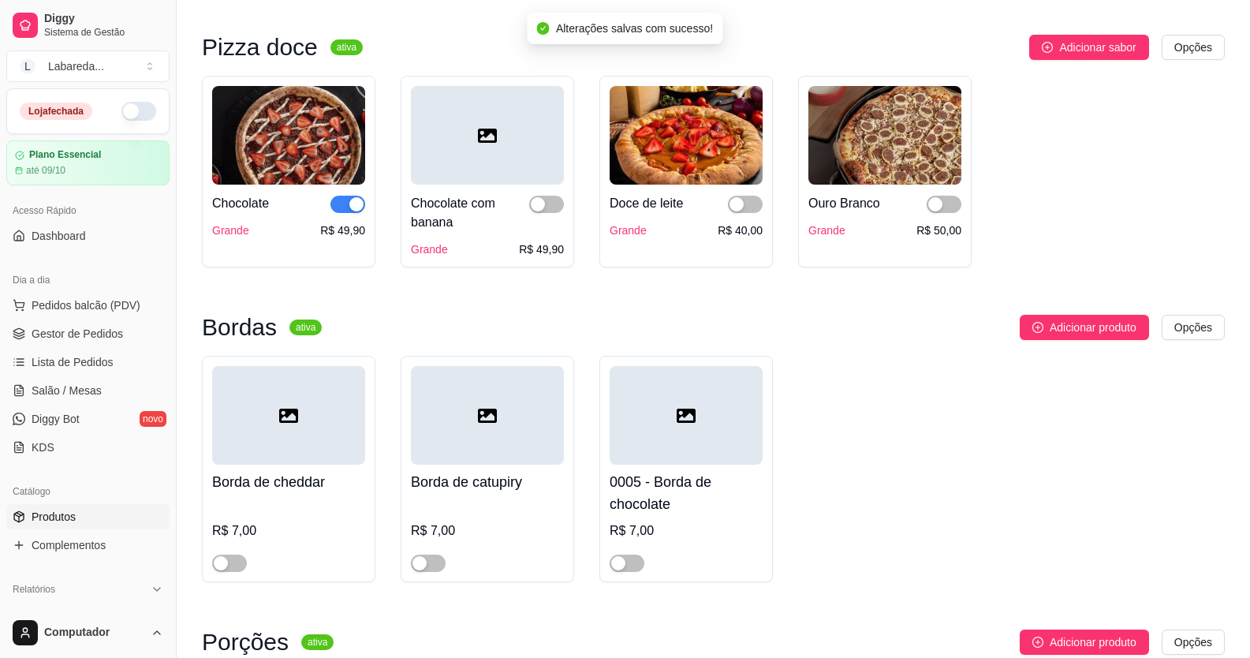
drag, startPoint x: 737, startPoint y: 231, endPoint x: 707, endPoint y: 232, distance: 30.8
click at [738, 211] on div "button" at bounding box center [736, 204] width 14 height 14
click at [550, 213] on span "button" at bounding box center [546, 204] width 35 height 17
click at [557, 211] on div "button" at bounding box center [555, 204] width 14 height 14
click at [942, 211] on div "button" at bounding box center [935, 204] width 14 height 14
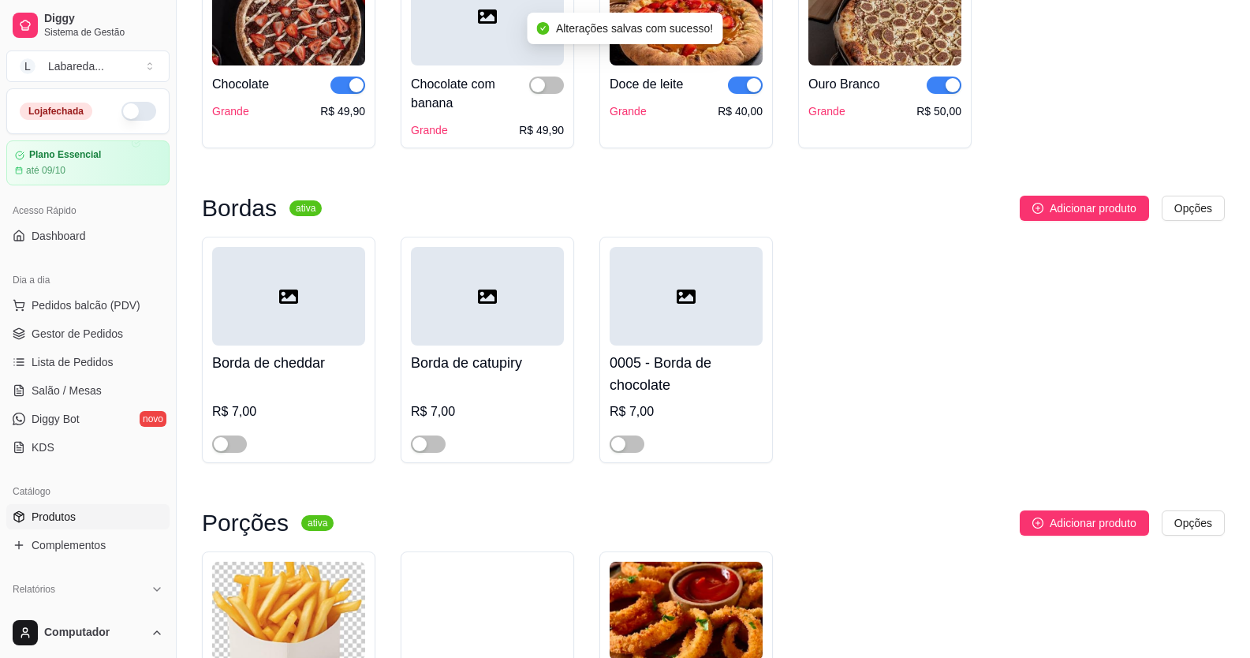
scroll to position [2444, 0]
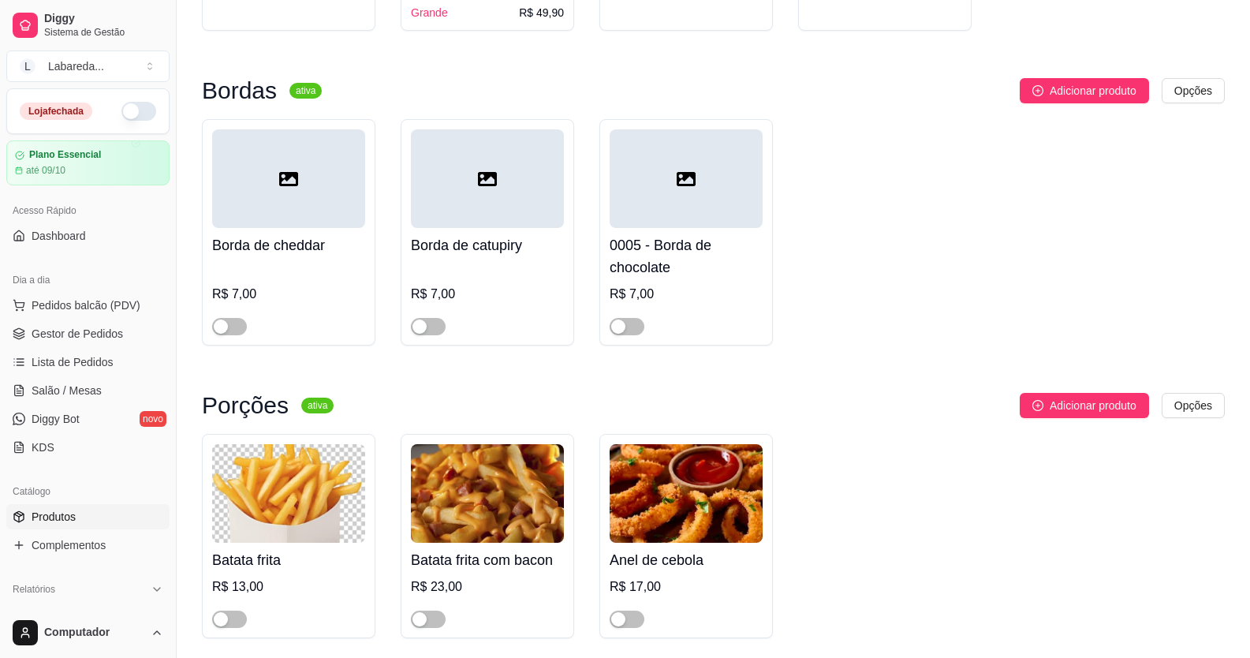
click at [211, 345] on div "Borda de cheddar R$ 7,00" at bounding box center [288, 232] width 173 height 226
click at [226, 335] on span "button" at bounding box center [229, 326] width 35 height 17
click at [412, 334] on div "button" at bounding box center [419, 326] width 14 height 14
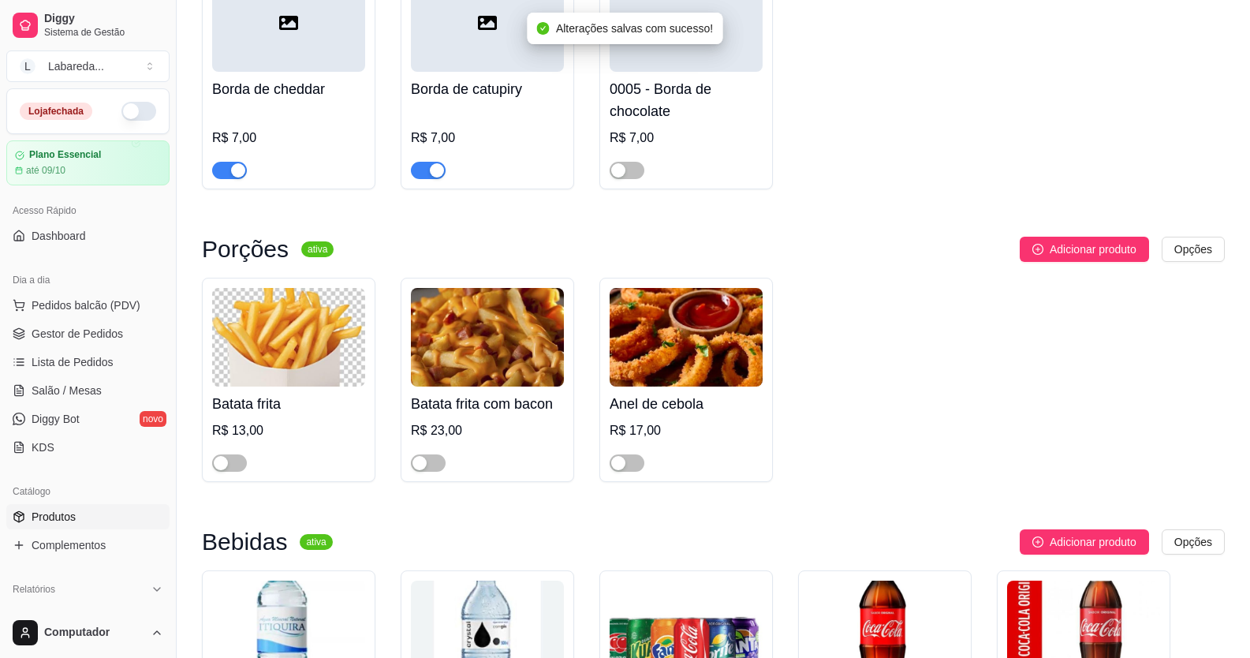
scroll to position [2602, 0]
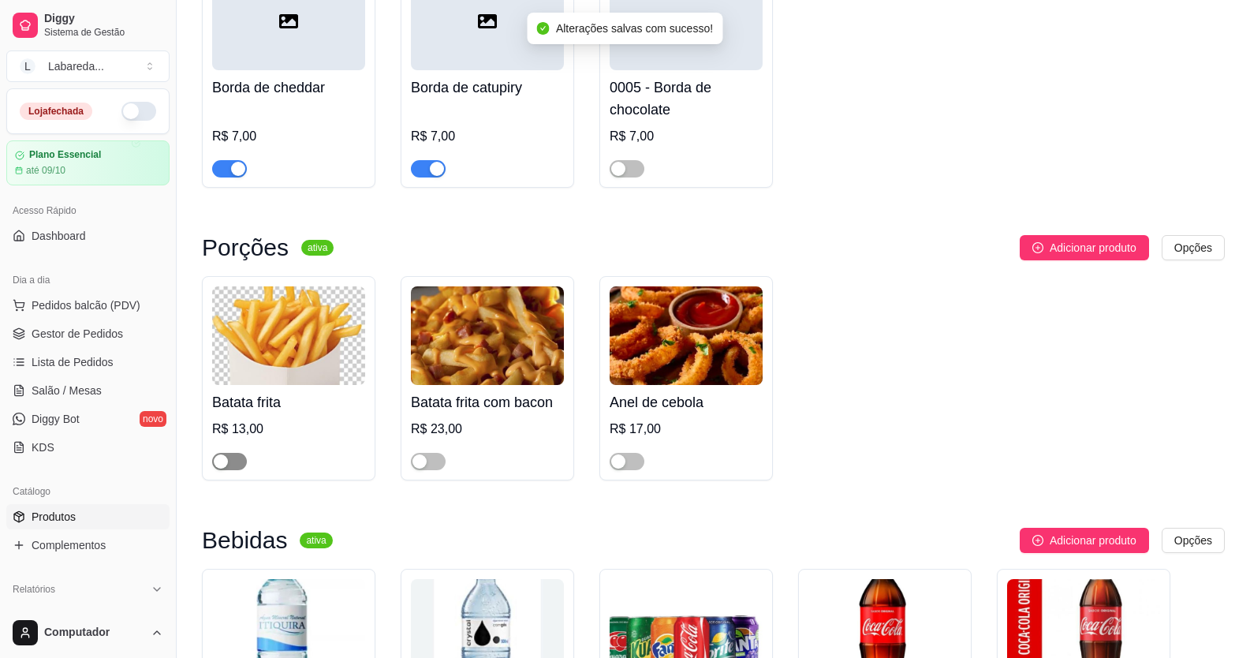
drag, startPoint x: 235, startPoint y: 487, endPoint x: 237, endPoint y: 478, distance: 8.8
click at [233, 470] on span "button" at bounding box center [229, 461] width 35 height 17
click at [422, 470] on span "button" at bounding box center [428, 461] width 35 height 17
click at [625, 470] on span "button" at bounding box center [627, 461] width 35 height 17
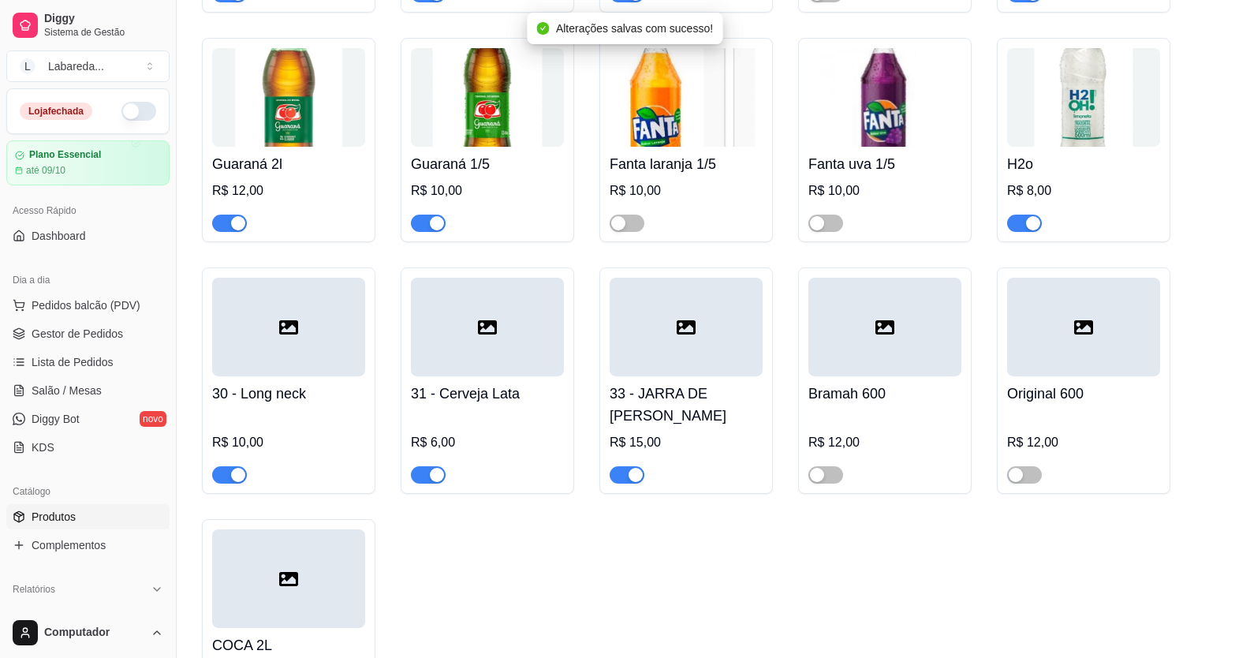
scroll to position [3391, 0]
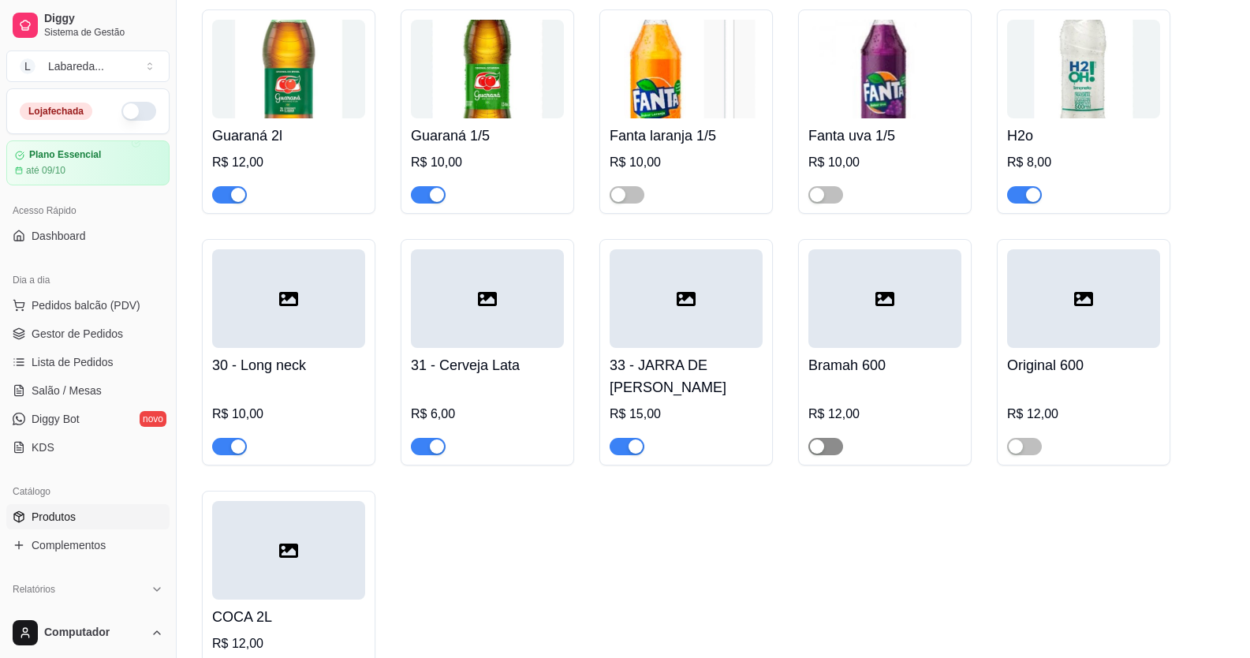
click at [813, 453] on div "button" at bounding box center [817, 446] width 14 height 14
click at [1027, 455] on span "button" at bounding box center [1024, 446] width 35 height 17
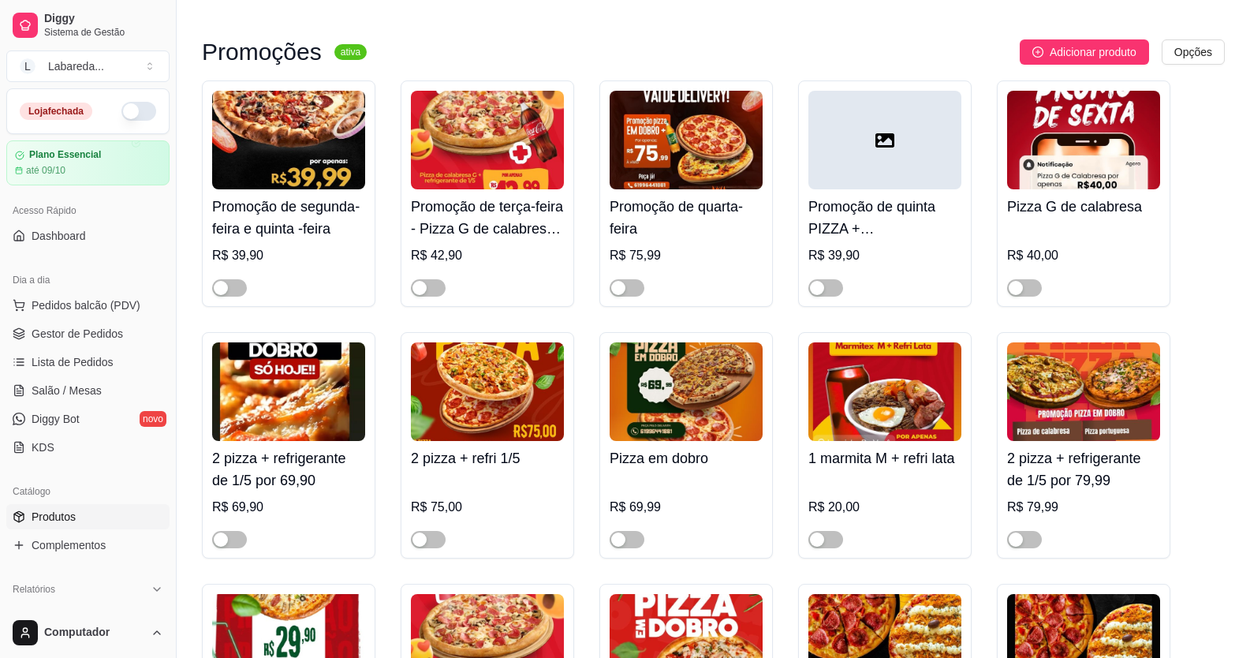
scroll to position [0, 0]
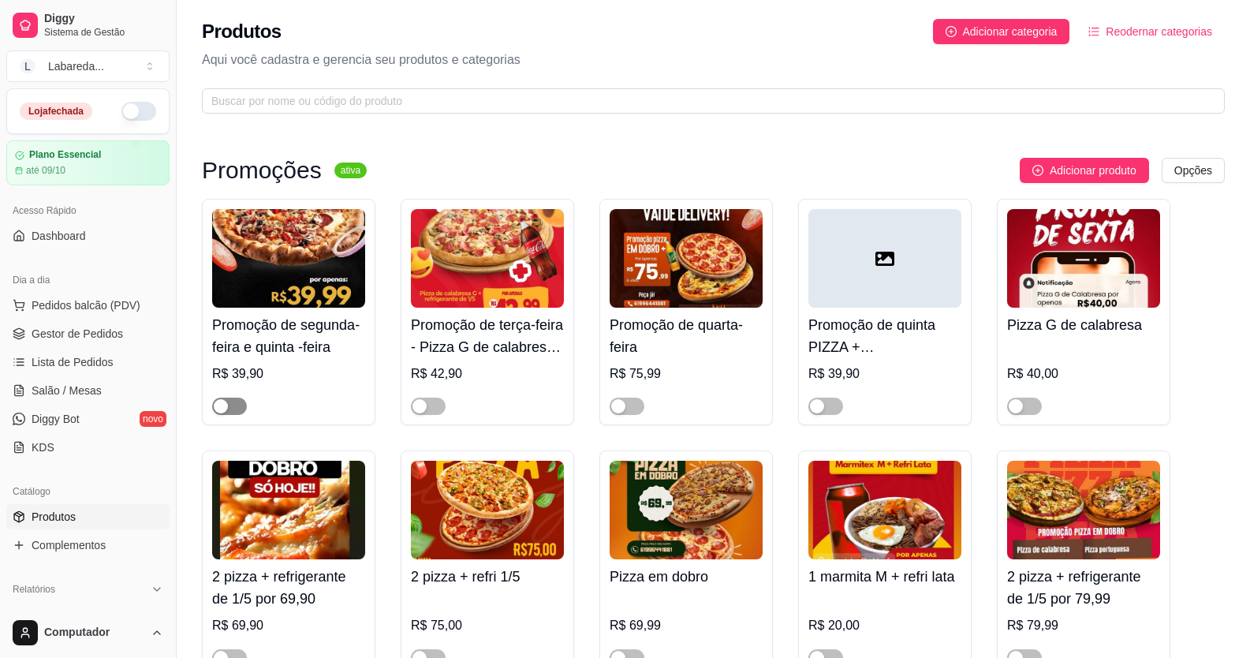
drag, startPoint x: 227, startPoint y: 407, endPoint x: 239, endPoint y: 399, distance: 14.2
click at [236, 401] on button "button" at bounding box center [229, 405] width 35 height 17
drag, startPoint x: 274, startPoint y: 227, endPoint x: 452, endPoint y: 180, distance: 183.6
click at [443, 183] on div "Promoções ativa Adicionar produto Opções Promoção de segunda-feira e quinta -fe…" at bounding box center [713, 543] width 1023 height 770
